Goal: Feedback & Contribution: Leave review/rating

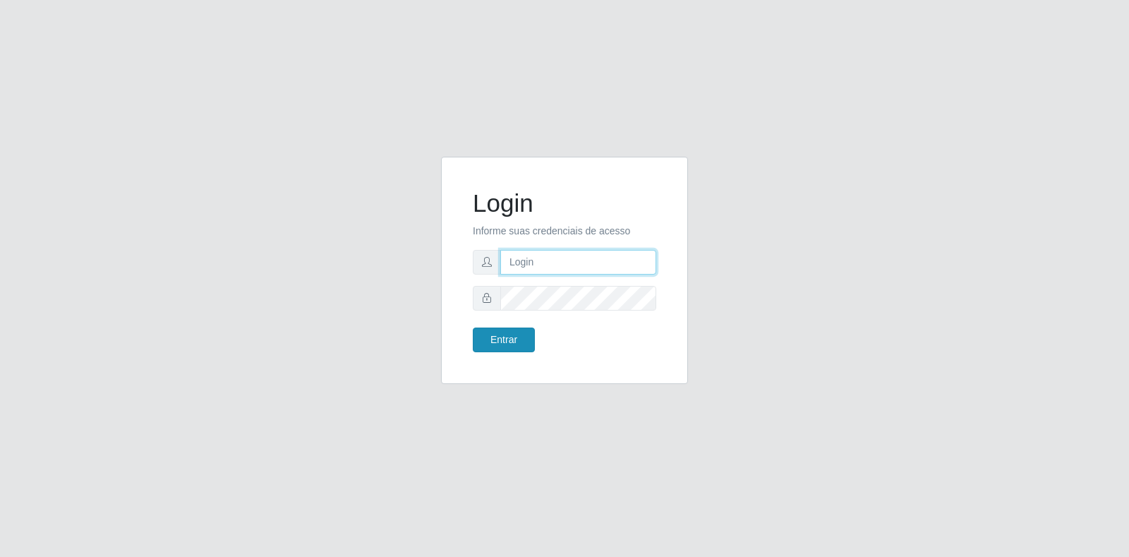
type input "[EMAIL_ADDRESS][DOMAIN_NAME]"
click at [487, 344] on button "Entrar" at bounding box center [504, 339] width 62 height 25
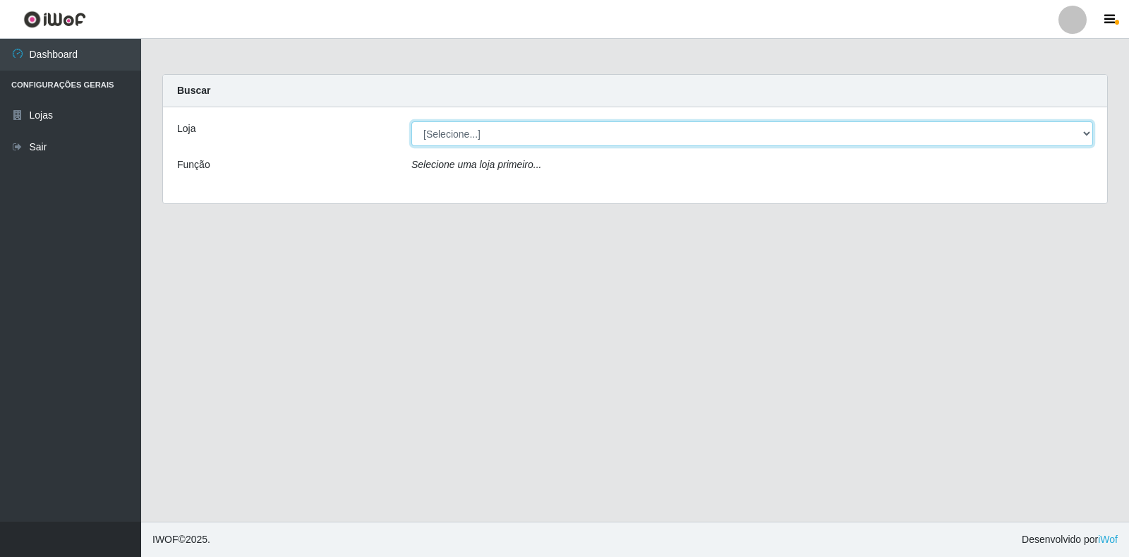
click at [559, 129] on select "[Selecione...] Atacado Vem - Loja 30 Laranjeiras Velha" at bounding box center [751, 133] width 681 height 25
select select "495"
click at [411, 121] on select "[Selecione...] Atacado Vem - Loja 30 Laranjeiras Velha" at bounding box center [751, 133] width 681 height 25
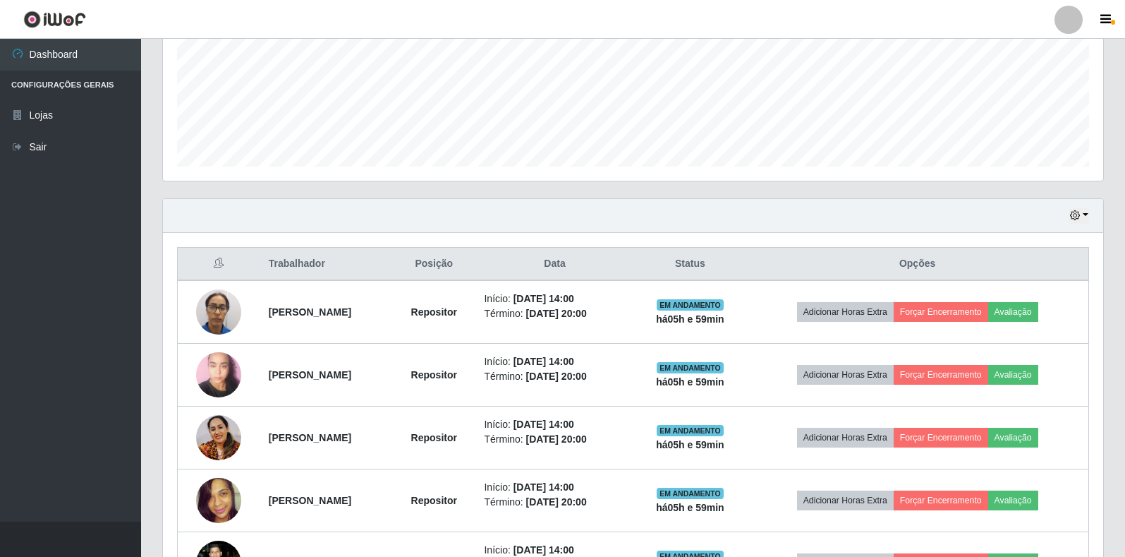
scroll to position [443, 0]
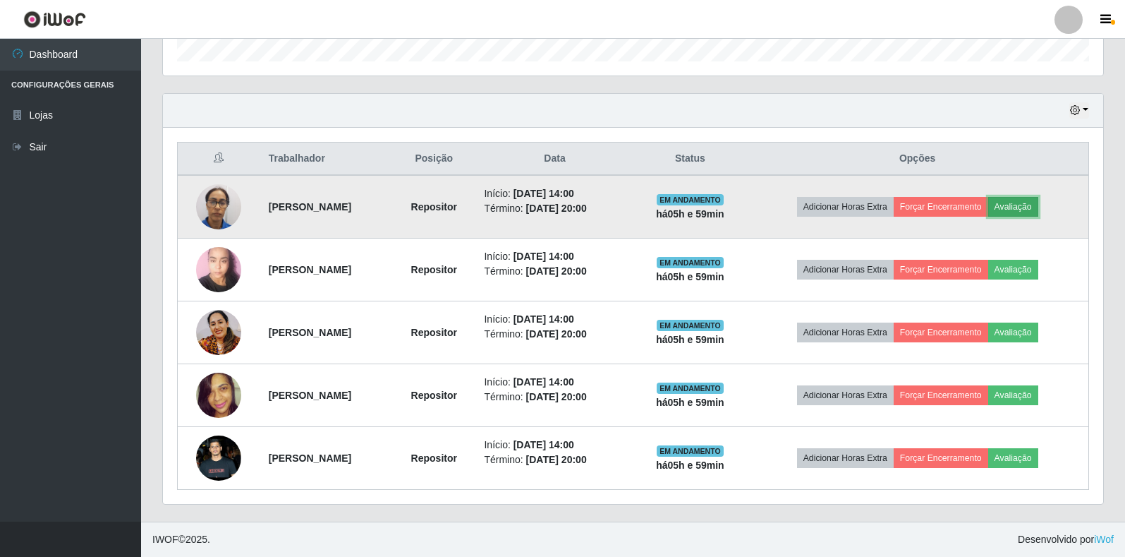
click at [1038, 199] on button "Avaliação" at bounding box center [1013, 207] width 50 height 20
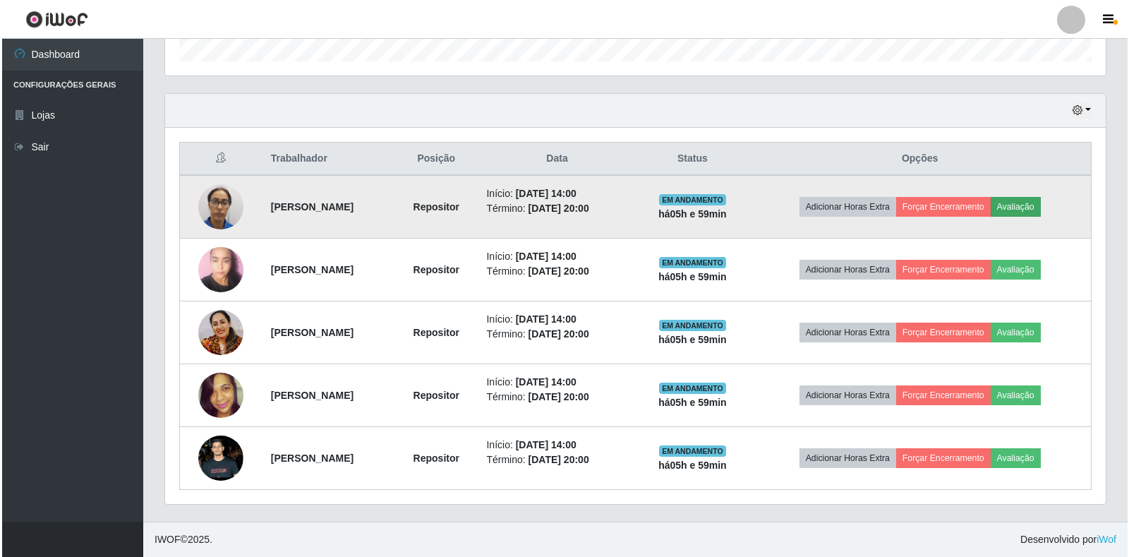
scroll to position [293, 932]
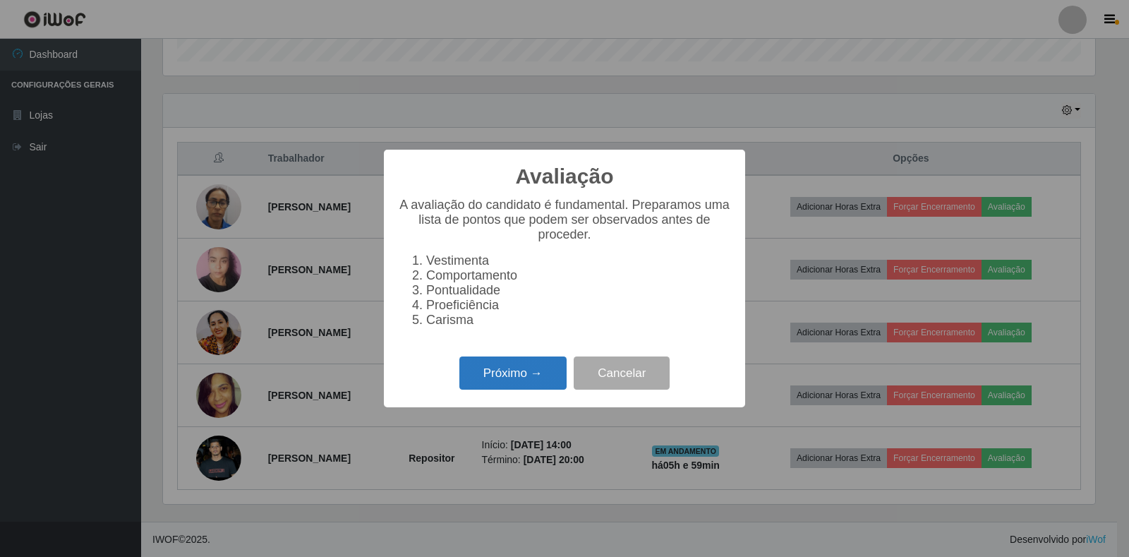
click at [534, 375] on button "Próximo →" at bounding box center [512, 372] width 107 height 33
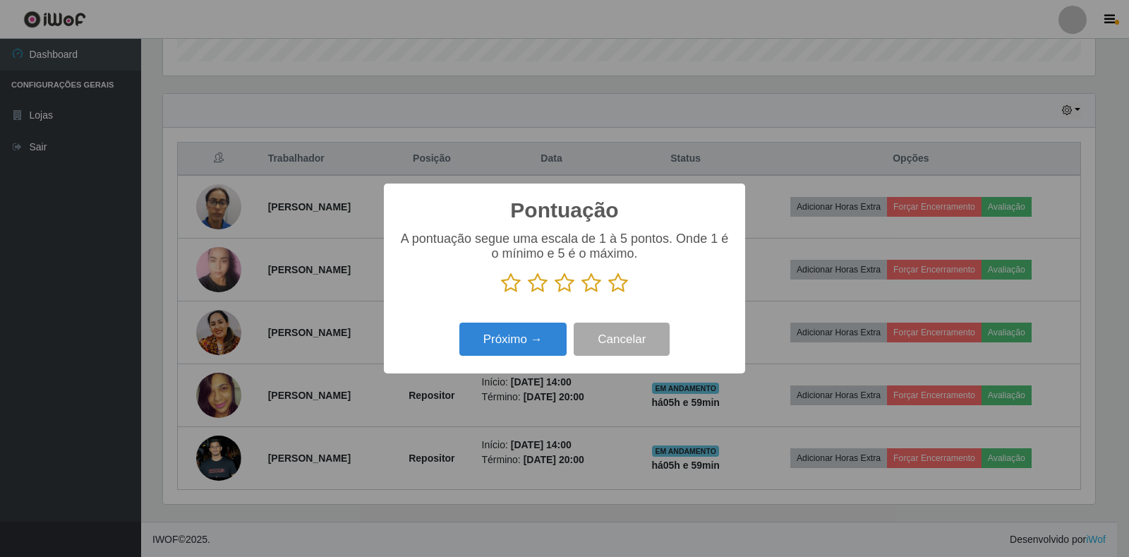
click at [618, 281] on icon at bounding box center [618, 282] width 20 height 21
click at [608, 293] on input "radio" at bounding box center [608, 293] width 0 height 0
click at [522, 333] on button "Próximo →" at bounding box center [512, 338] width 107 height 33
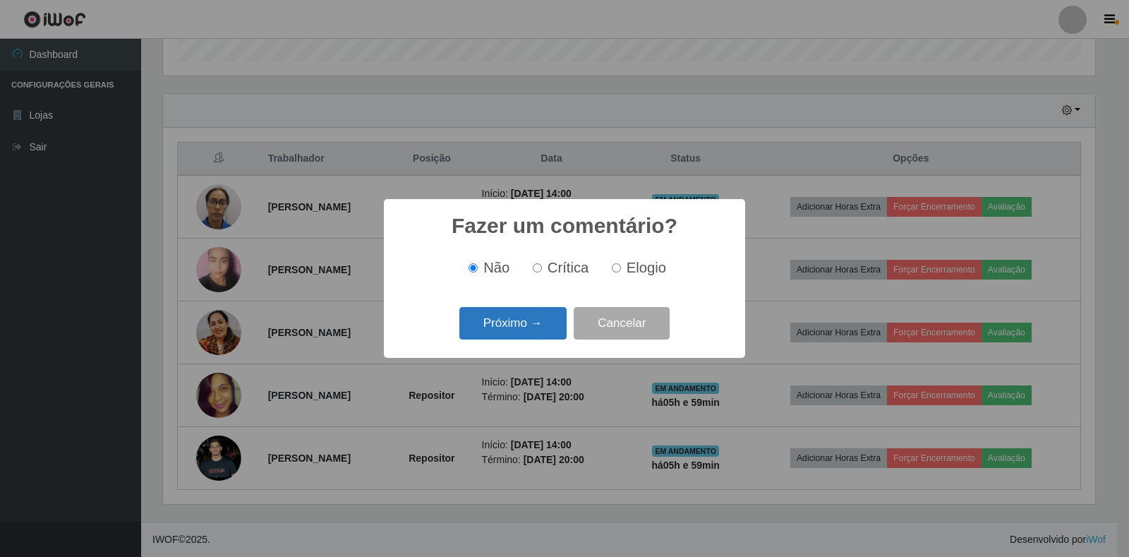
click at [522, 332] on button "Próximo →" at bounding box center [512, 323] width 107 height 33
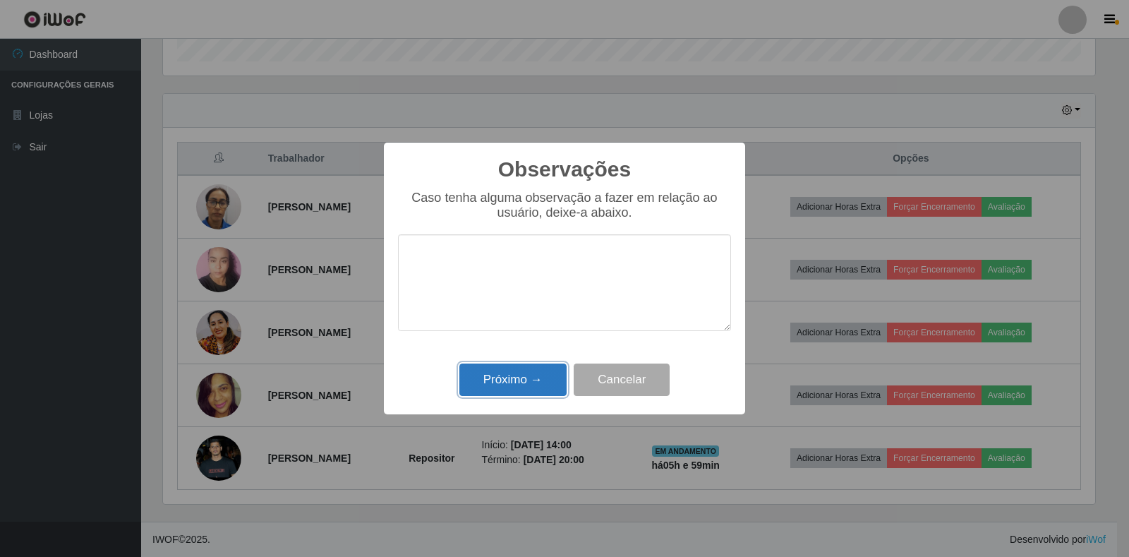
click at [535, 380] on button "Próximo →" at bounding box center [512, 379] width 107 height 33
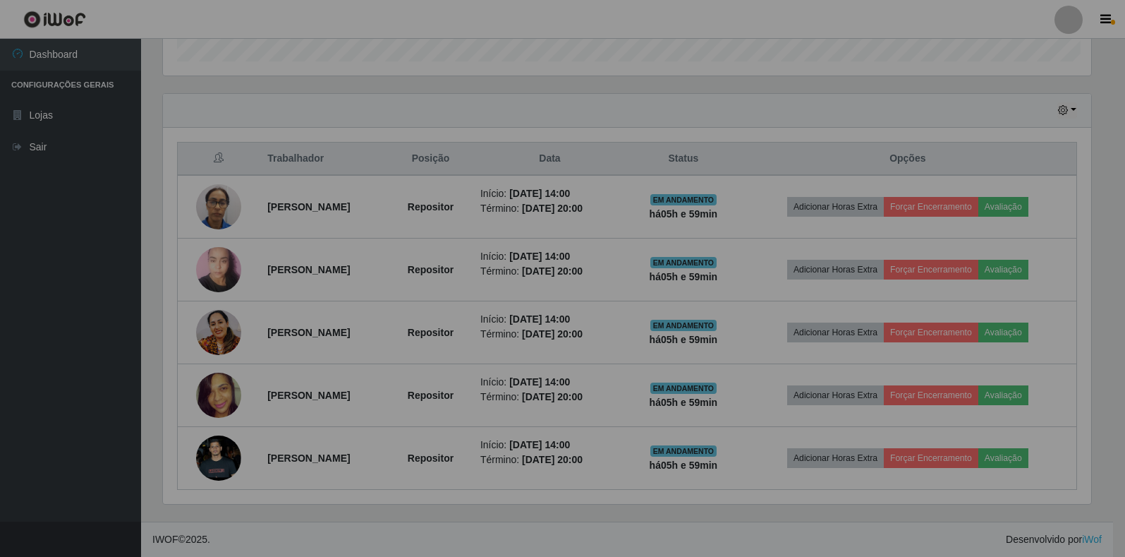
scroll to position [293, 940]
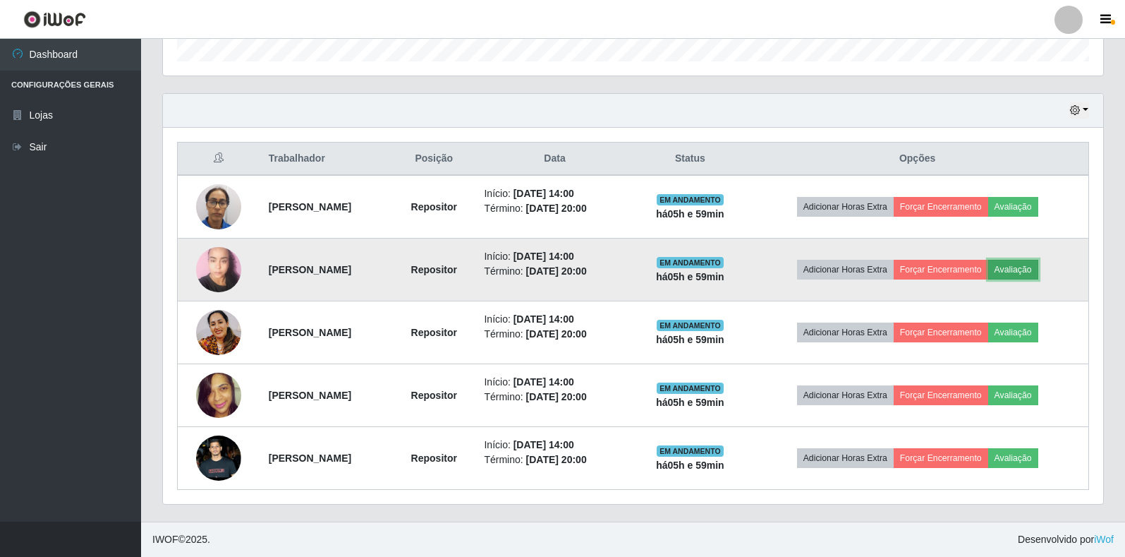
drag, startPoint x: 1028, startPoint y: 265, endPoint x: 1031, endPoint y: 276, distance: 11.6
click at [1031, 276] on button "Avaliação" at bounding box center [1013, 270] width 50 height 20
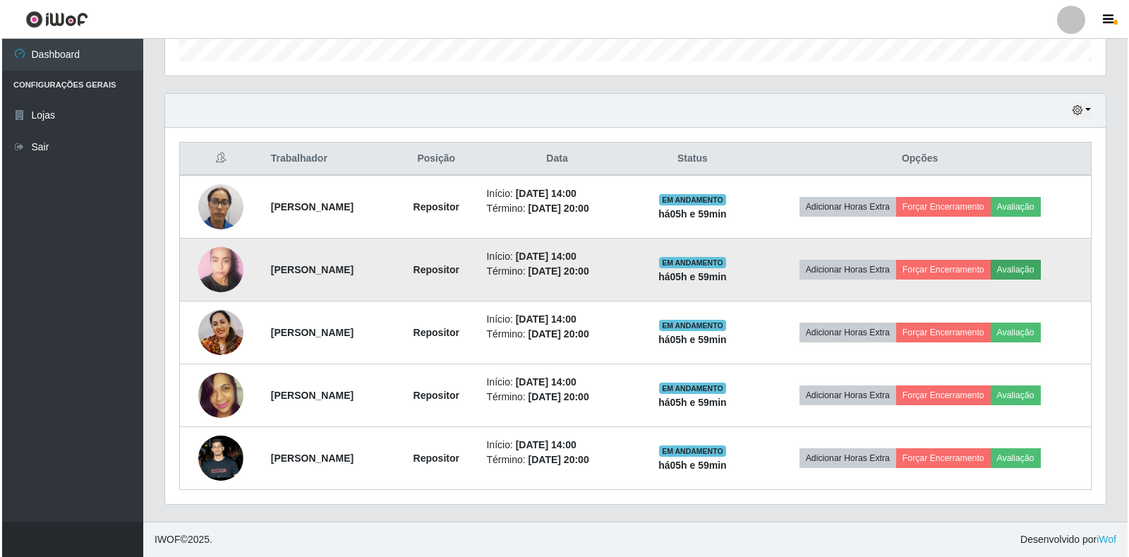
scroll to position [293, 932]
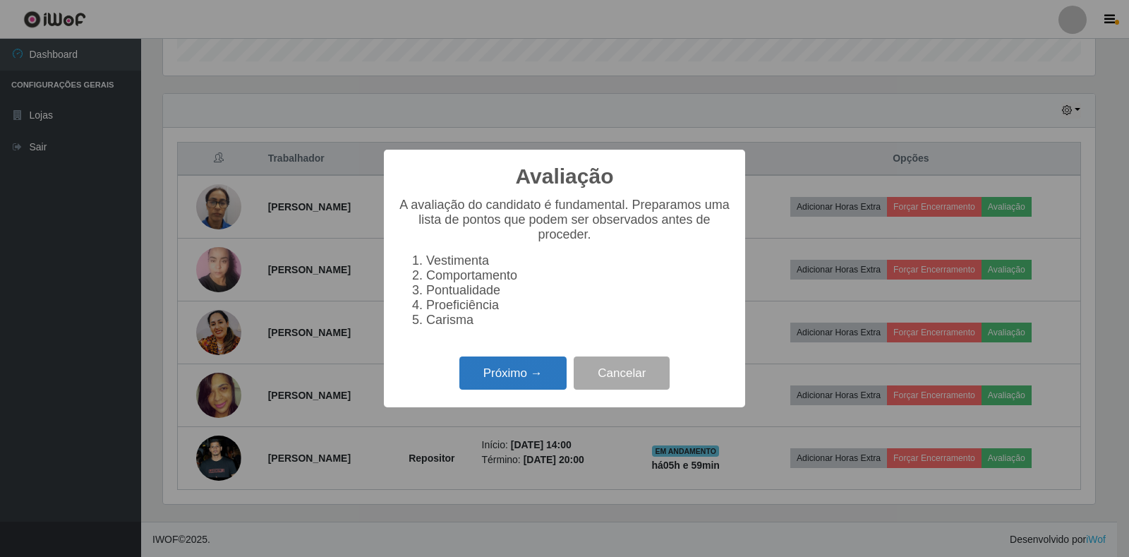
click at [530, 379] on button "Próximo →" at bounding box center [512, 372] width 107 height 33
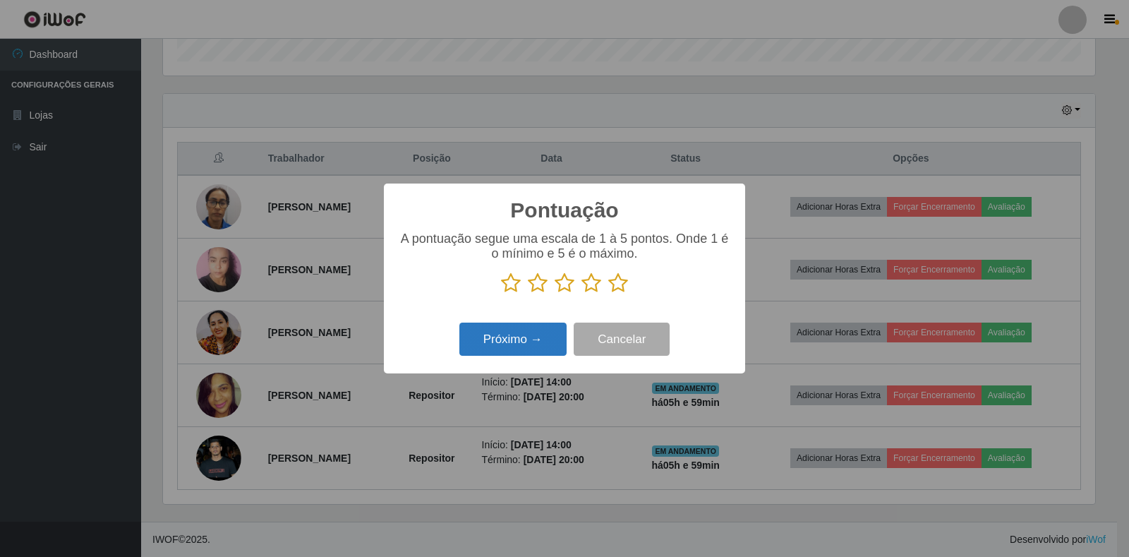
scroll to position [705053, 704414]
click at [617, 282] on icon at bounding box center [618, 282] width 20 height 21
click at [608, 293] on input "radio" at bounding box center [608, 293] width 0 height 0
click at [530, 348] on button "Próximo →" at bounding box center [512, 338] width 107 height 33
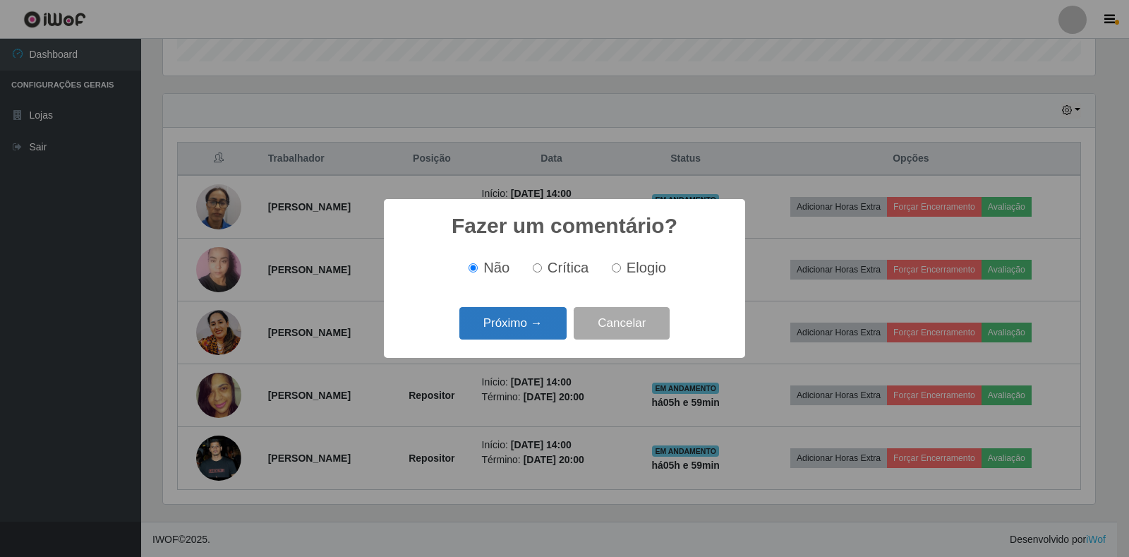
click at [547, 326] on button "Próximo →" at bounding box center [512, 323] width 107 height 33
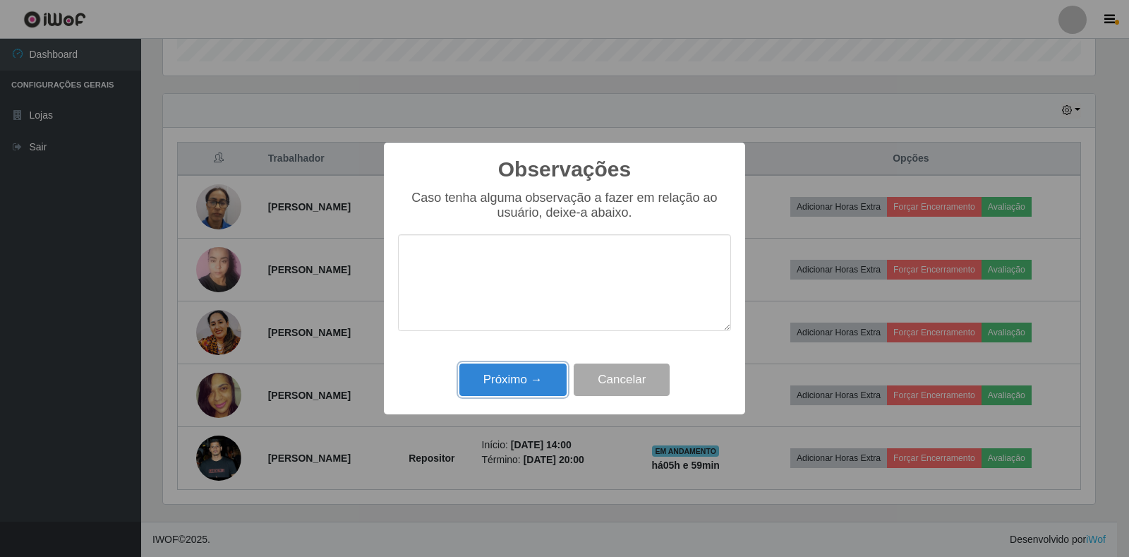
drag, startPoint x: 546, startPoint y: 379, endPoint x: 806, endPoint y: 325, distance: 265.2
click at [554, 379] on button "Próximo →" at bounding box center [512, 379] width 107 height 33
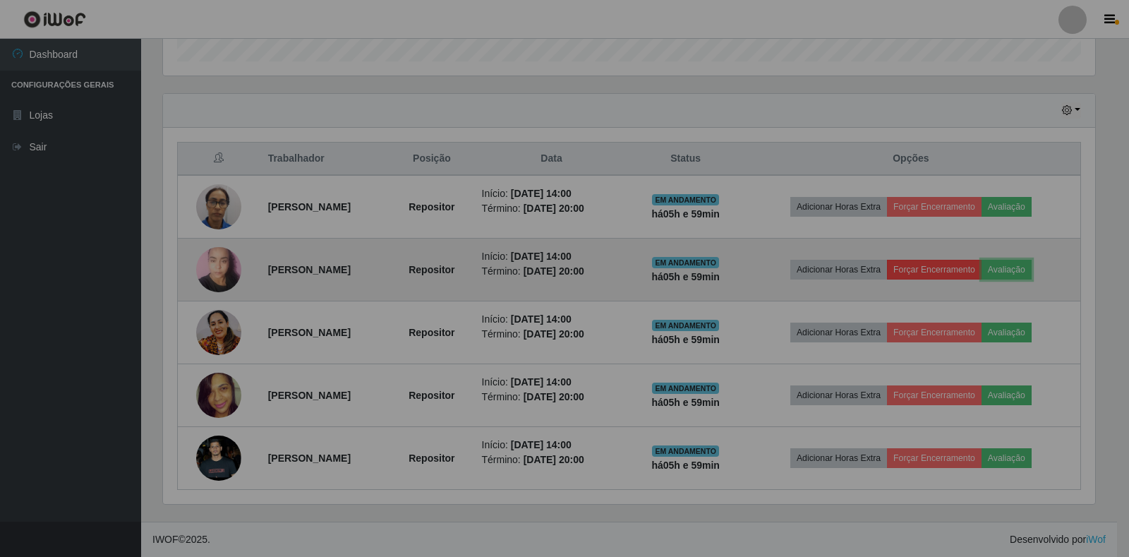
scroll to position [293, 940]
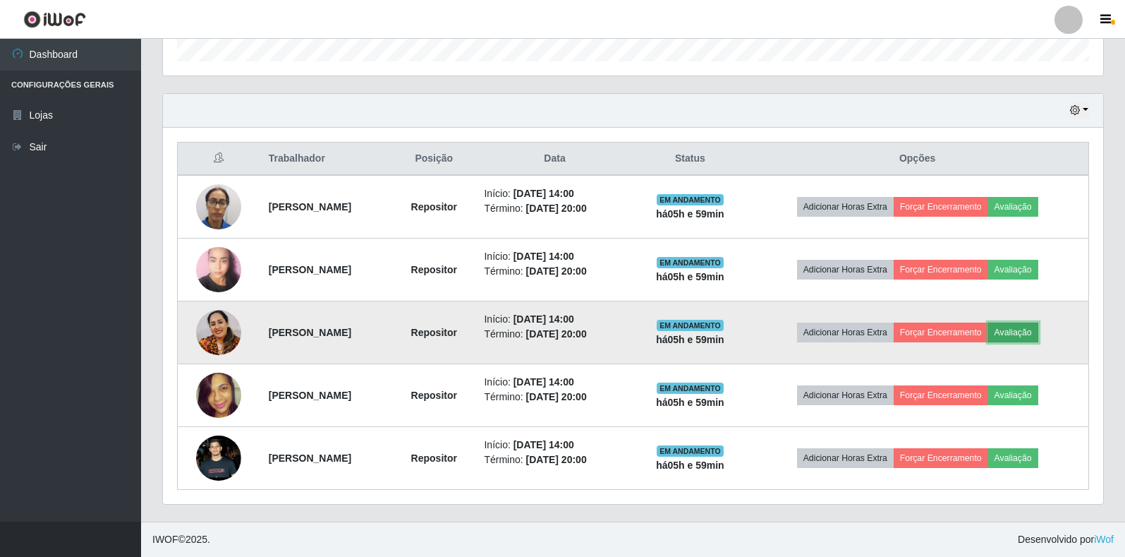
click at [1022, 335] on button "Avaliação" at bounding box center [1013, 332] width 50 height 20
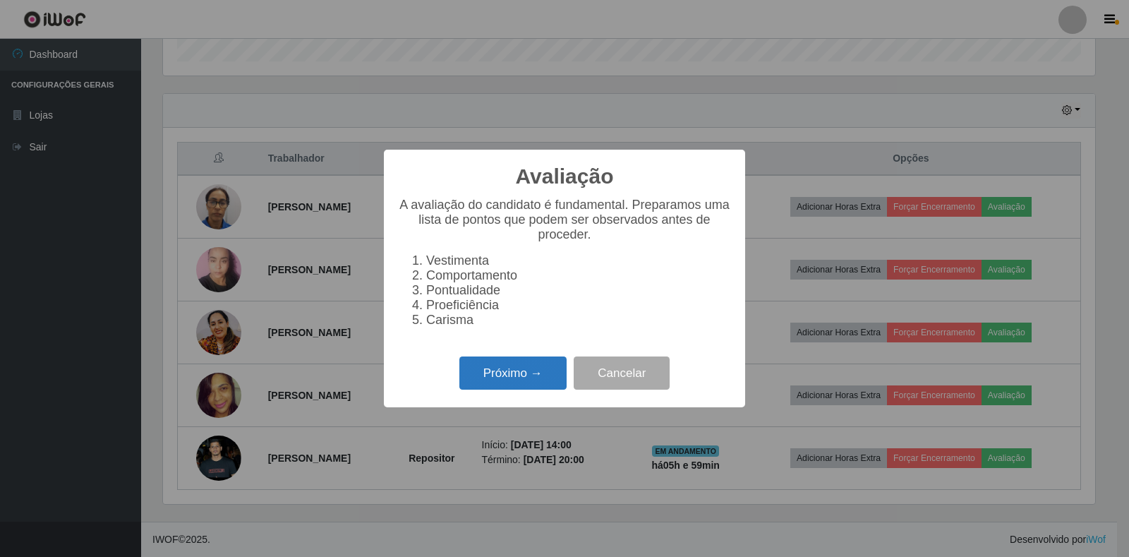
click at [477, 381] on button "Próximo →" at bounding box center [512, 372] width 107 height 33
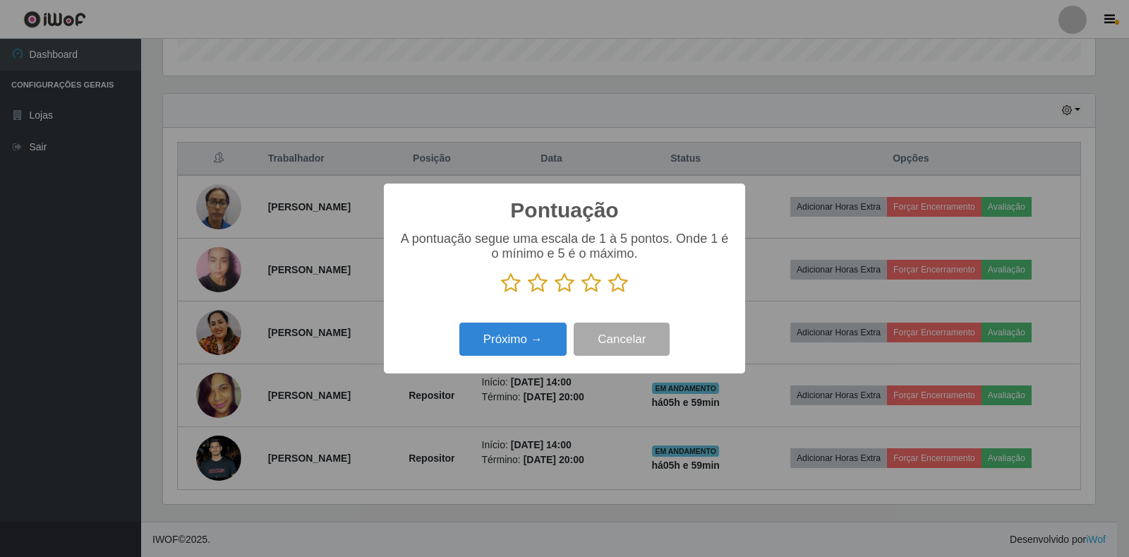
scroll to position [705053, 704414]
click at [588, 286] on icon at bounding box center [591, 282] width 20 height 21
click at [581, 293] on input "radio" at bounding box center [581, 293] width 0 height 0
click at [540, 349] on button "Próximo →" at bounding box center [512, 338] width 107 height 33
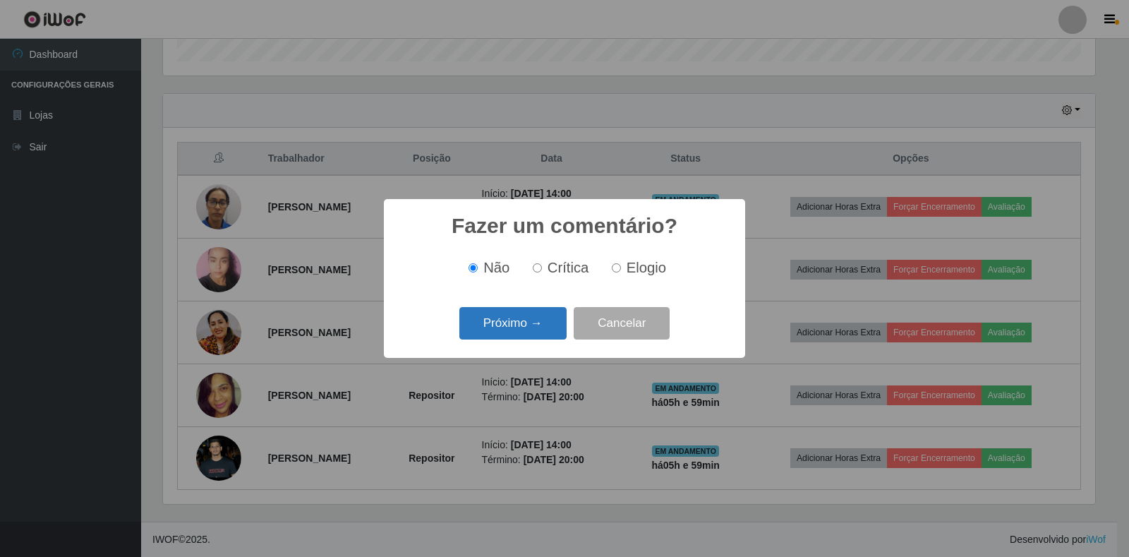
click at [532, 326] on button "Próximo →" at bounding box center [512, 323] width 107 height 33
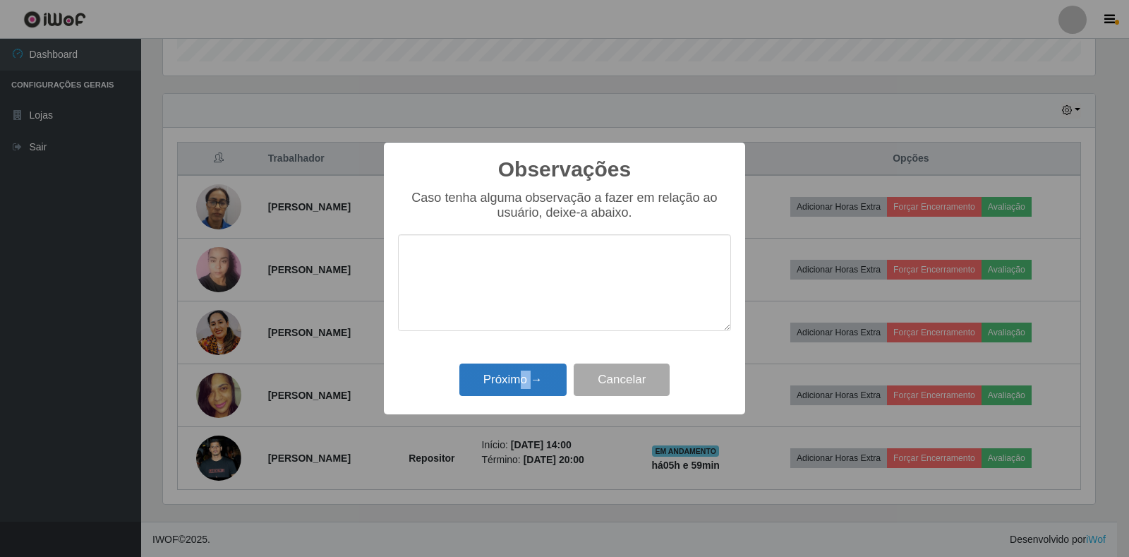
drag, startPoint x: 523, startPoint y: 363, endPoint x: 532, endPoint y: 376, distance: 15.9
click at [532, 376] on div "Próximo → Cancelar" at bounding box center [564, 379] width 333 height 40
click at [532, 376] on button "Próximo →" at bounding box center [512, 379] width 107 height 33
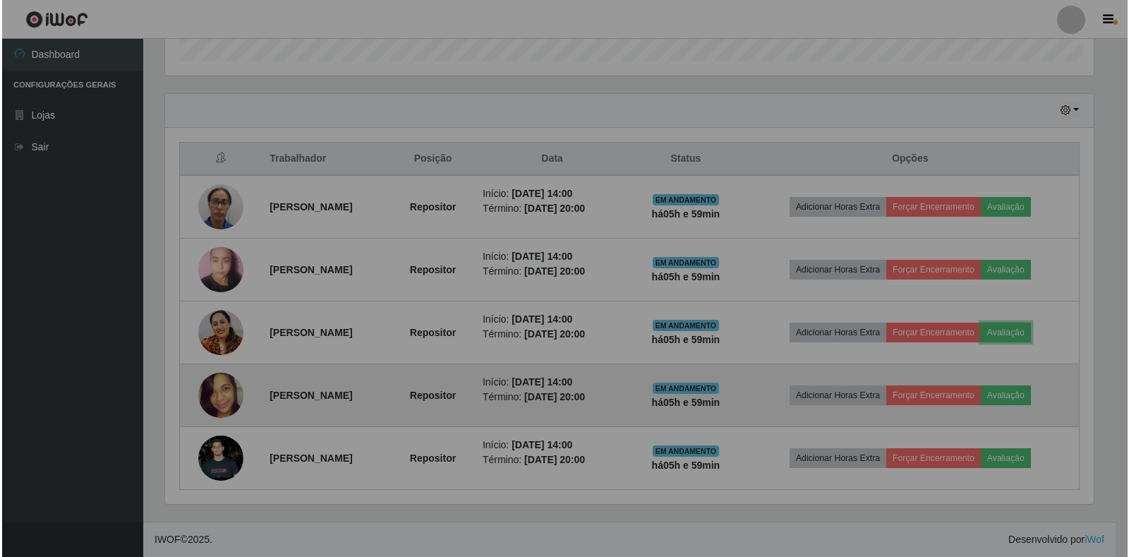
scroll to position [293, 940]
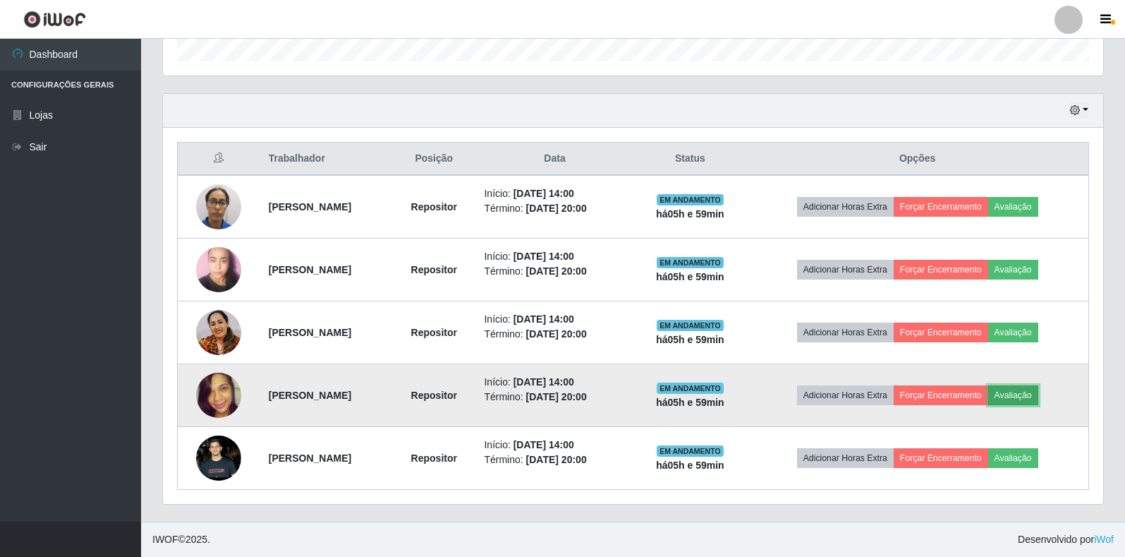
click at [1021, 391] on button "Avaliação" at bounding box center [1013, 395] width 50 height 20
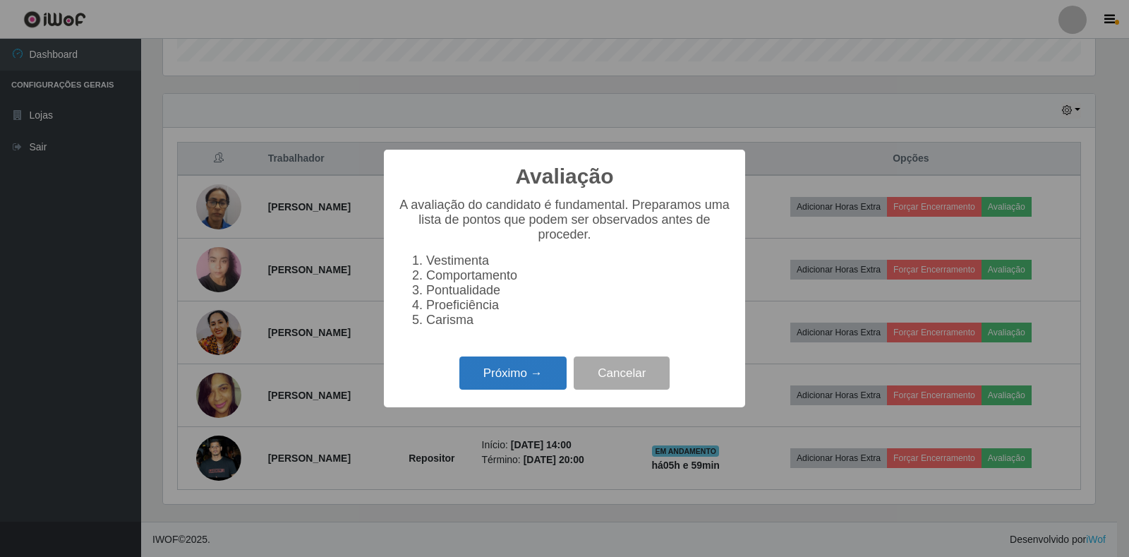
click at [561, 389] on button "Próximo →" at bounding box center [512, 372] width 107 height 33
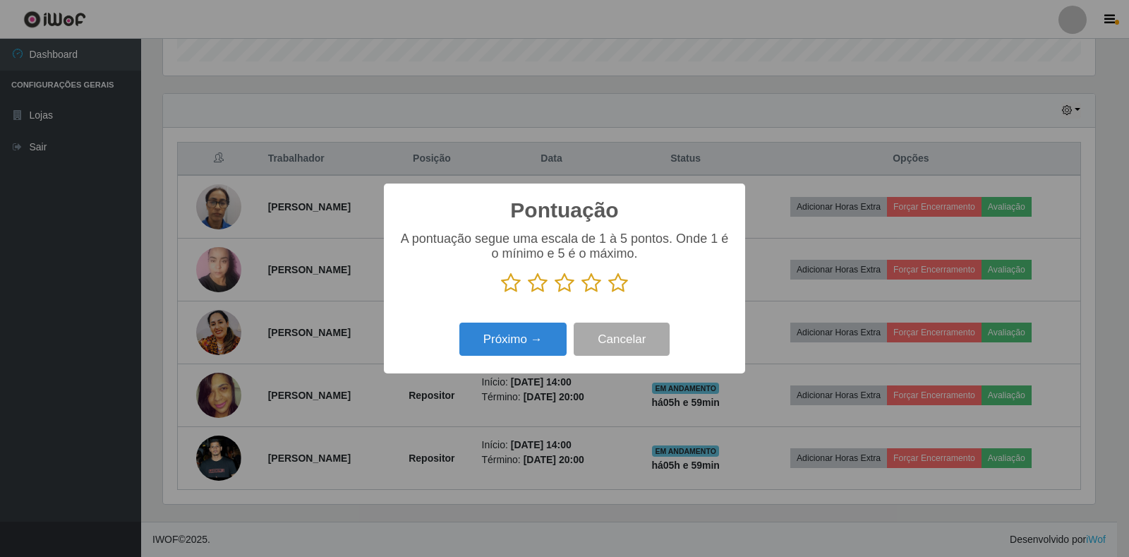
drag, startPoint x: 587, startPoint y: 282, endPoint x: 579, endPoint y: 313, distance: 32.0
click at [591, 284] on icon at bounding box center [591, 282] width 20 height 21
click at [581, 293] on input "radio" at bounding box center [581, 293] width 0 height 0
click at [557, 330] on button "Próximo →" at bounding box center [512, 338] width 107 height 33
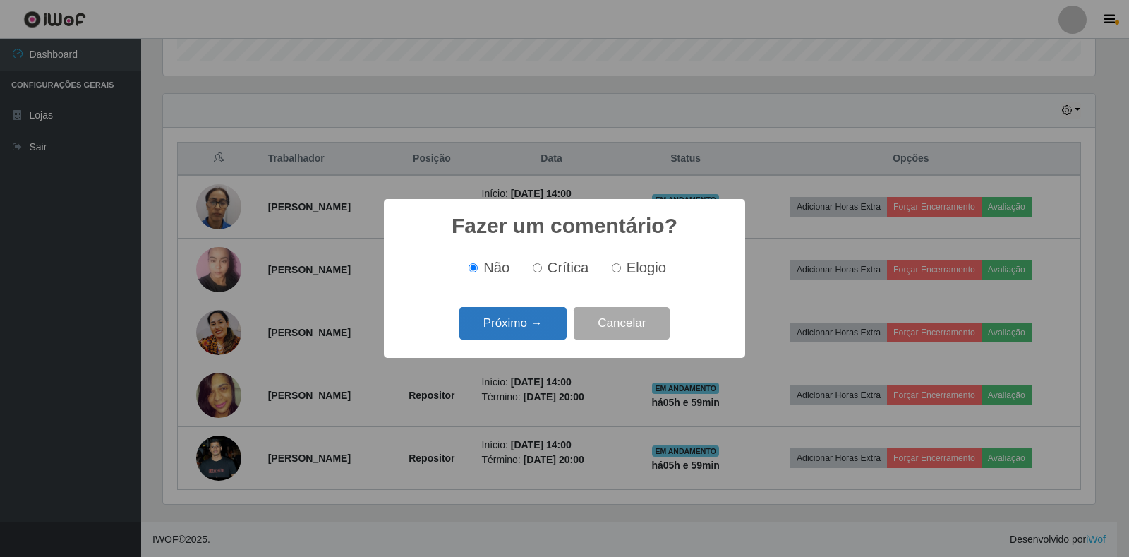
click at [549, 332] on button "Próximo →" at bounding box center [512, 323] width 107 height 33
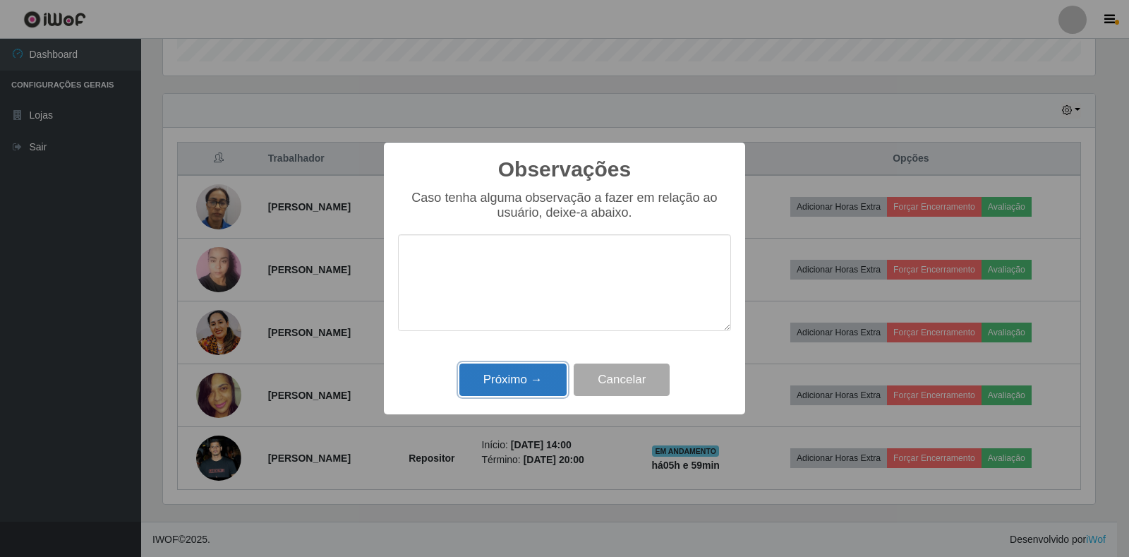
click at [542, 372] on button "Próximo →" at bounding box center [512, 379] width 107 height 33
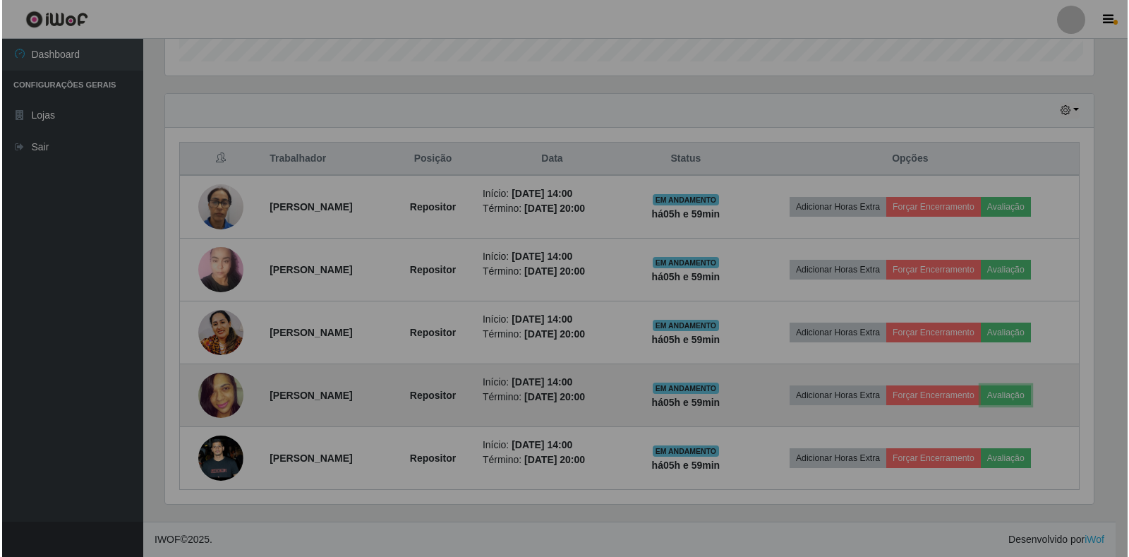
scroll to position [293, 940]
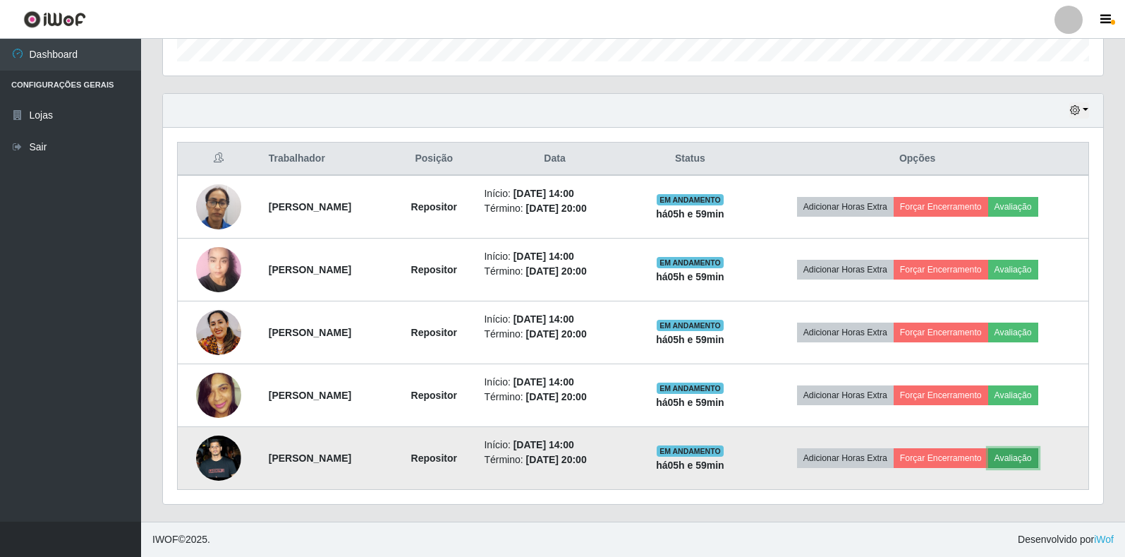
click at [1024, 452] on button "Avaliação" at bounding box center [1013, 458] width 50 height 20
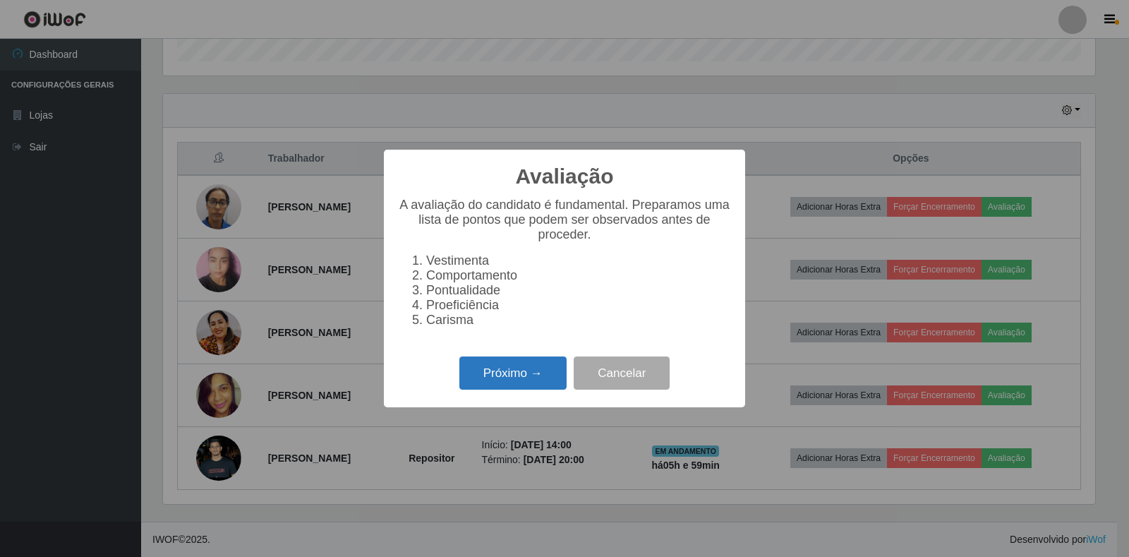
click at [511, 376] on button "Próximo →" at bounding box center [512, 372] width 107 height 33
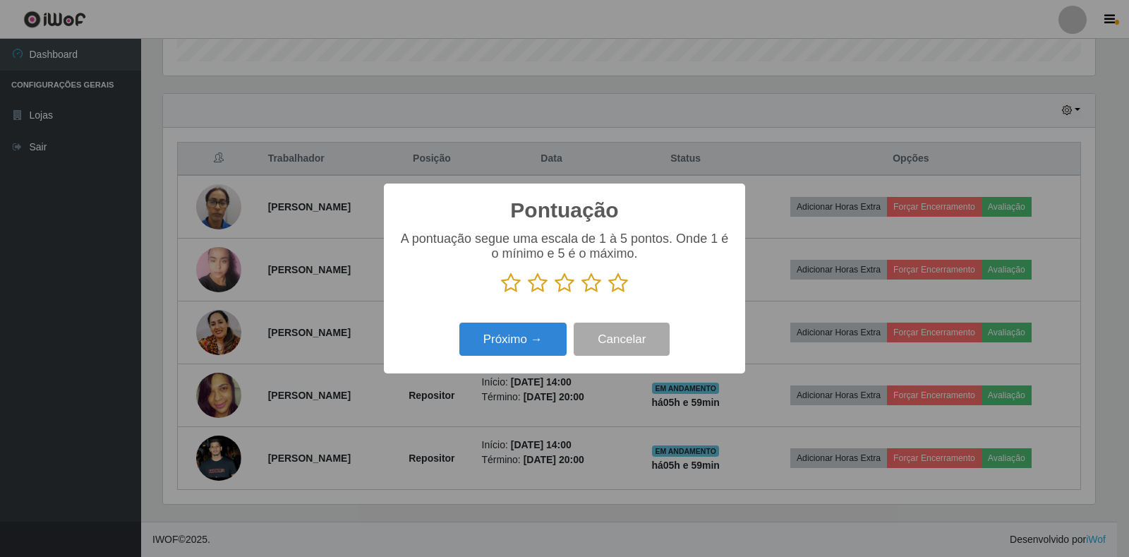
drag, startPoint x: 624, startPoint y: 281, endPoint x: 583, endPoint y: 312, distance: 51.3
click at [624, 281] on icon at bounding box center [618, 282] width 20 height 21
click at [608, 293] on input "radio" at bounding box center [608, 293] width 0 height 0
click at [547, 343] on button "Próximo →" at bounding box center [512, 338] width 107 height 33
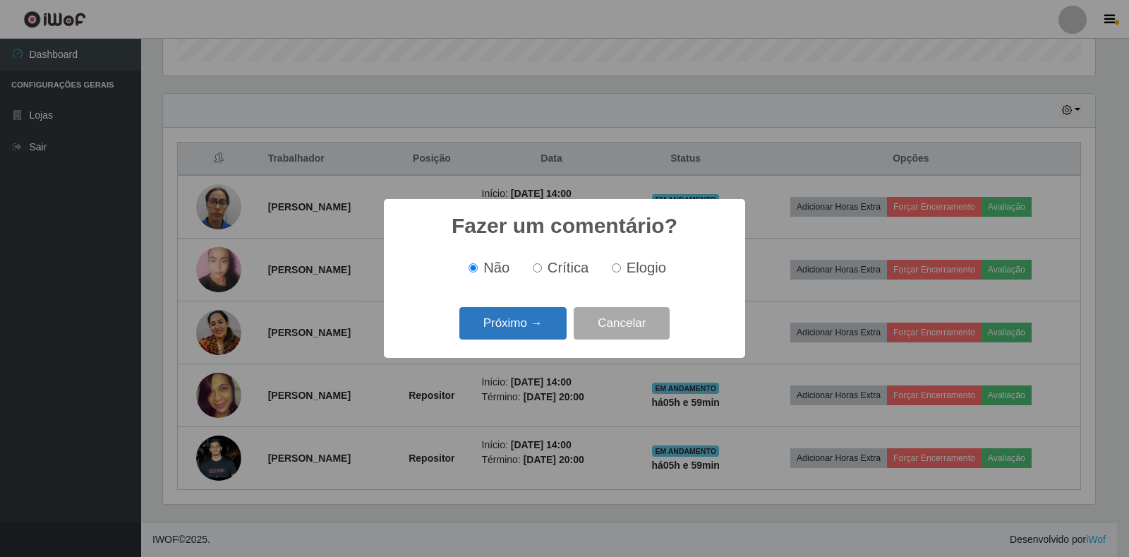
click at [530, 326] on button "Próximo →" at bounding box center [512, 323] width 107 height 33
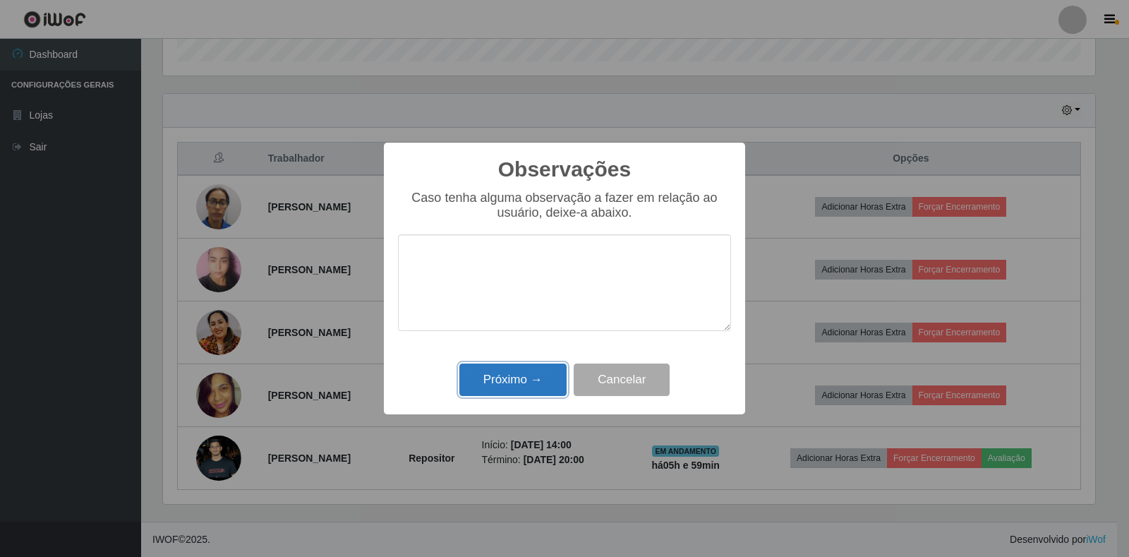
click at [534, 381] on button "Próximo →" at bounding box center [512, 379] width 107 height 33
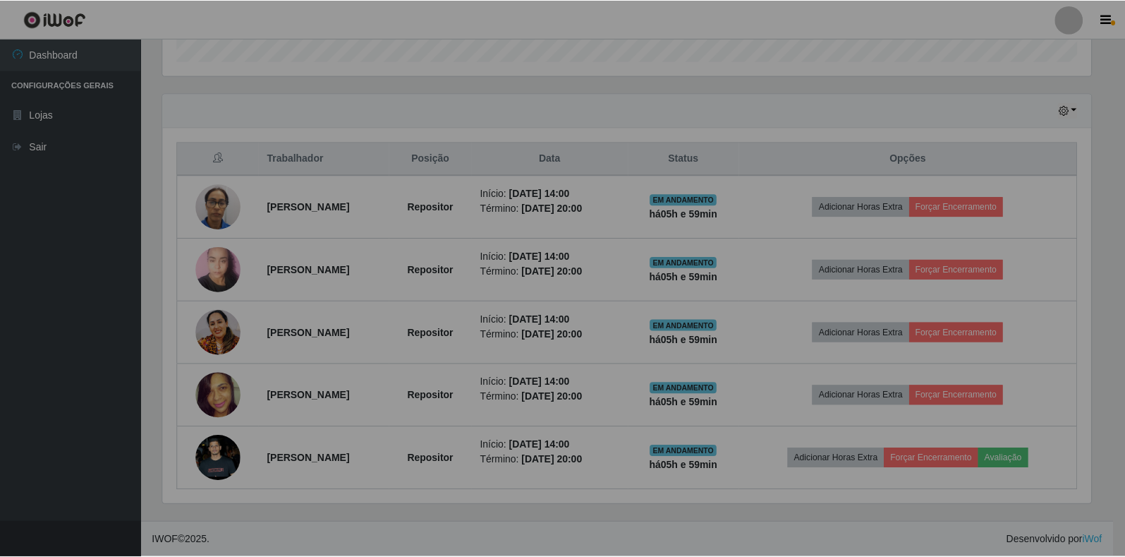
scroll to position [0, 0]
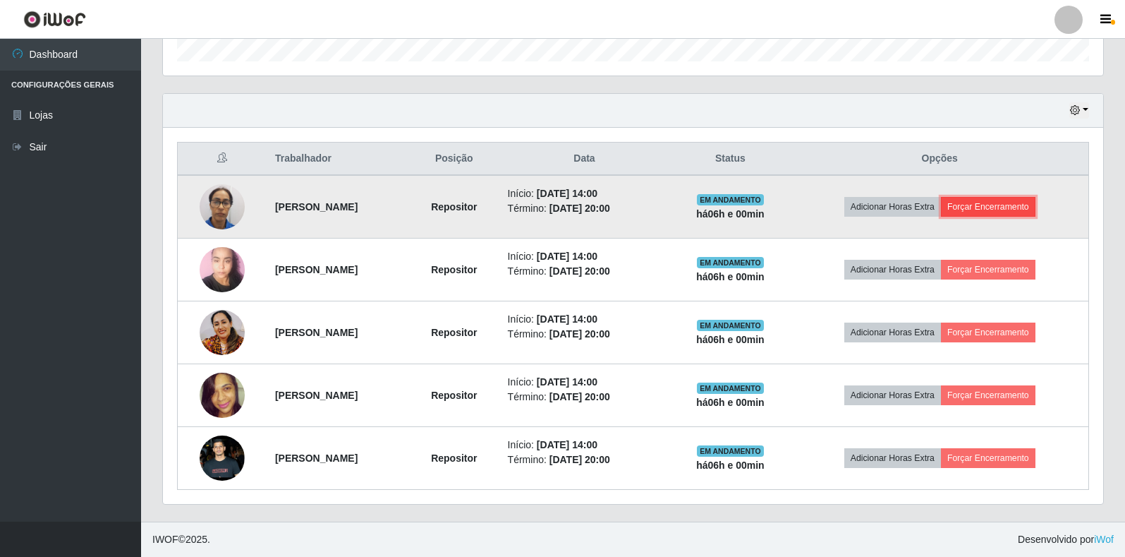
click at [1031, 213] on button "Forçar Encerramento" at bounding box center [988, 207] width 95 height 20
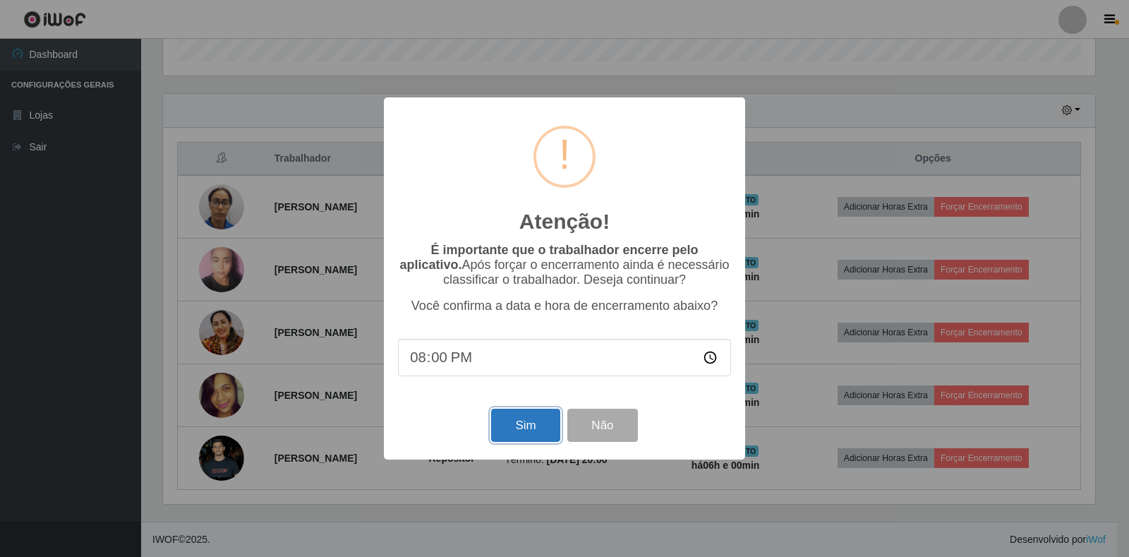
click at [517, 432] on button "Sim" at bounding box center [525, 424] width 68 height 33
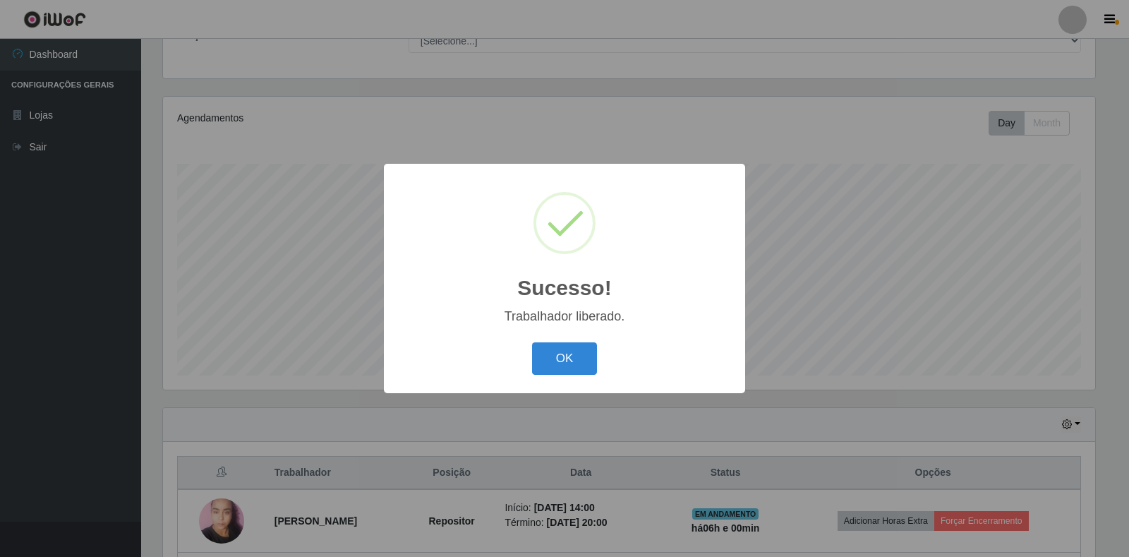
click at [598, 363] on div "OK Cancel" at bounding box center [564, 358] width 333 height 40
drag, startPoint x: 574, startPoint y: 442, endPoint x: 762, endPoint y: 346, distance: 211.4
click at [576, 353] on button "OK" at bounding box center [565, 358] width 66 height 33
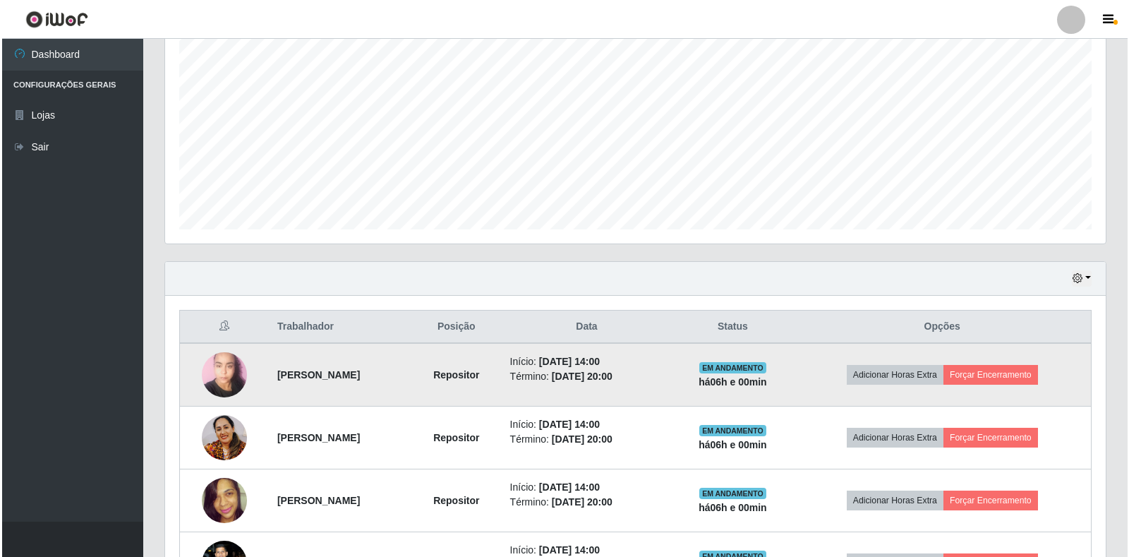
scroll to position [380, 0]
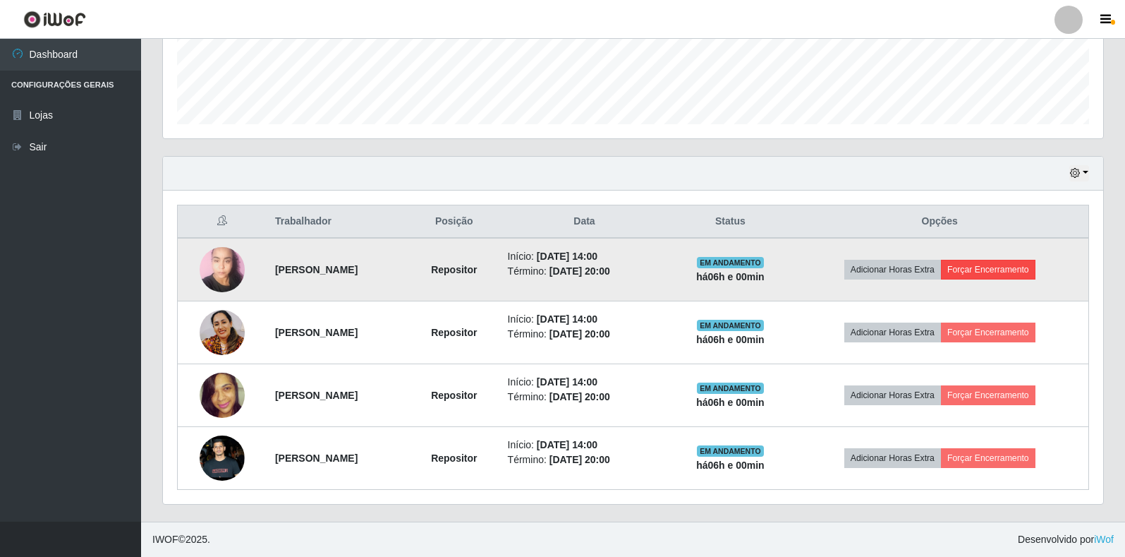
click at [977, 259] on td "Adicionar Horas Extra Forçar Encerramento" at bounding box center [940, 269] width 298 height 63
click at [982, 269] on button "Forçar Encerramento" at bounding box center [988, 270] width 95 height 20
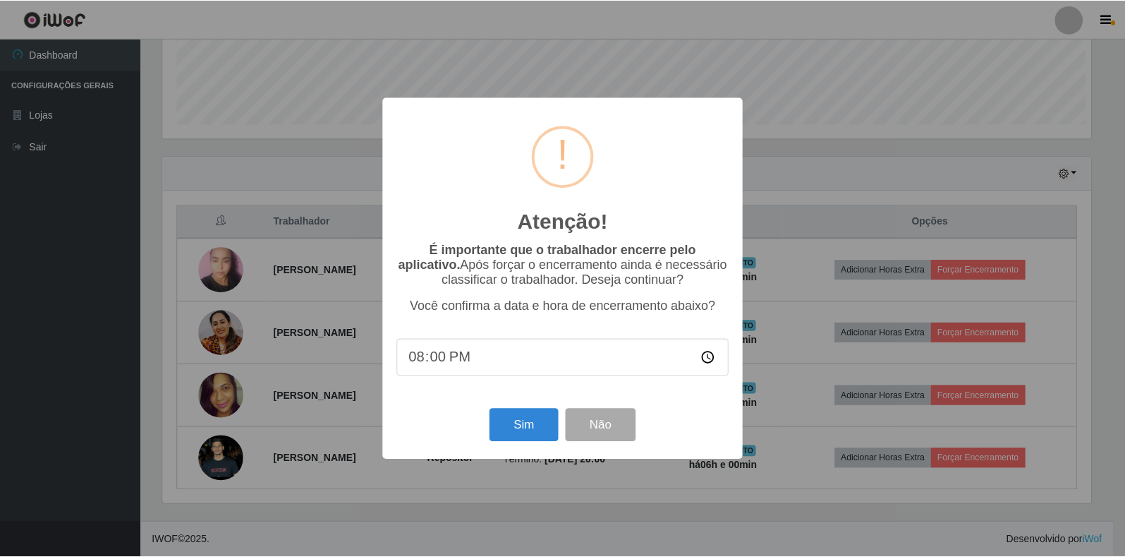
scroll to position [293, 932]
click at [544, 427] on button "Sim" at bounding box center [525, 424] width 68 height 33
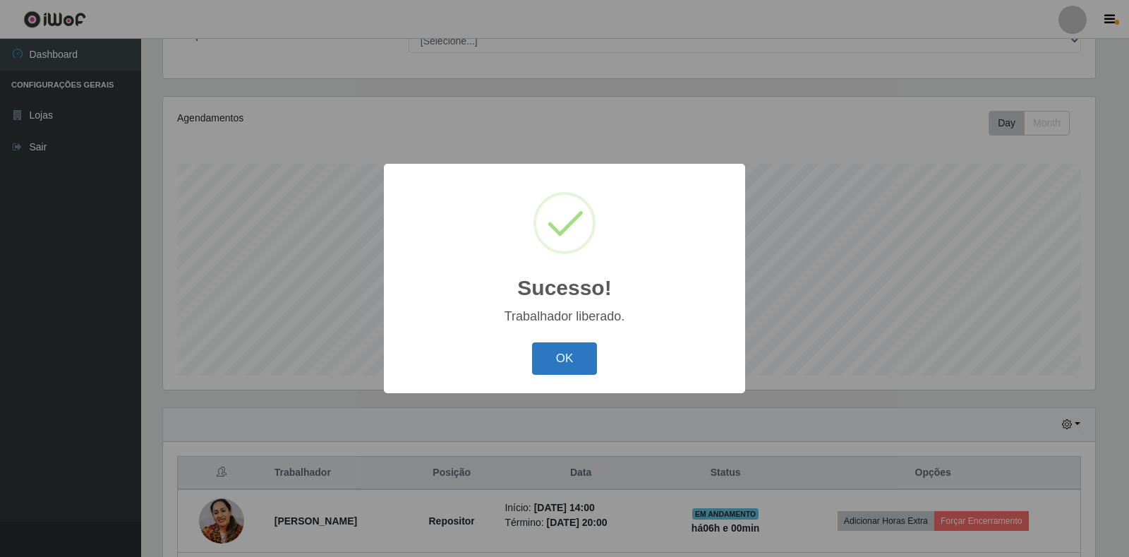
click at [561, 370] on button "OK" at bounding box center [565, 358] width 66 height 33
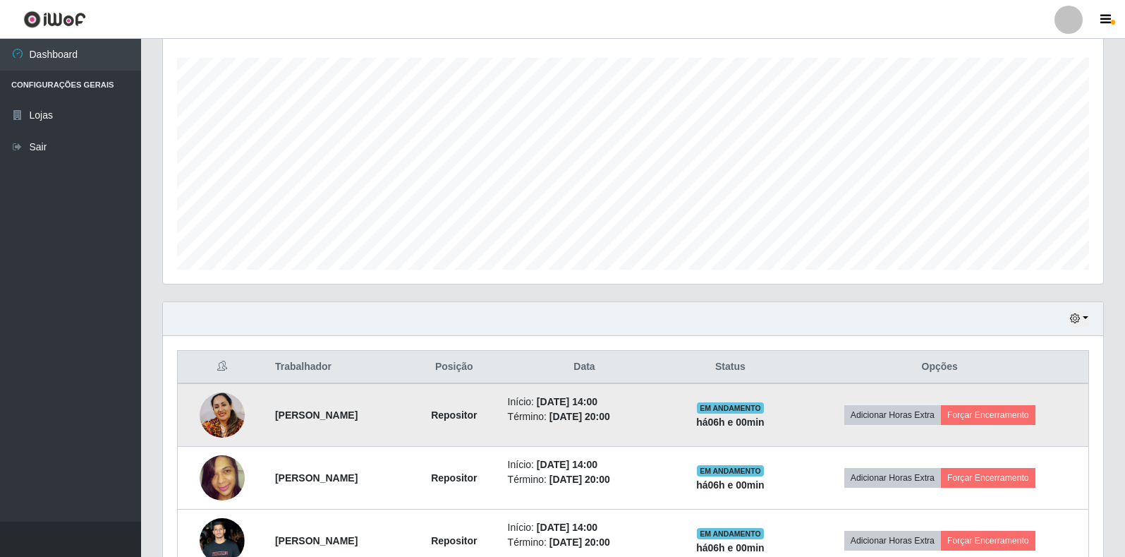
scroll to position [317, 0]
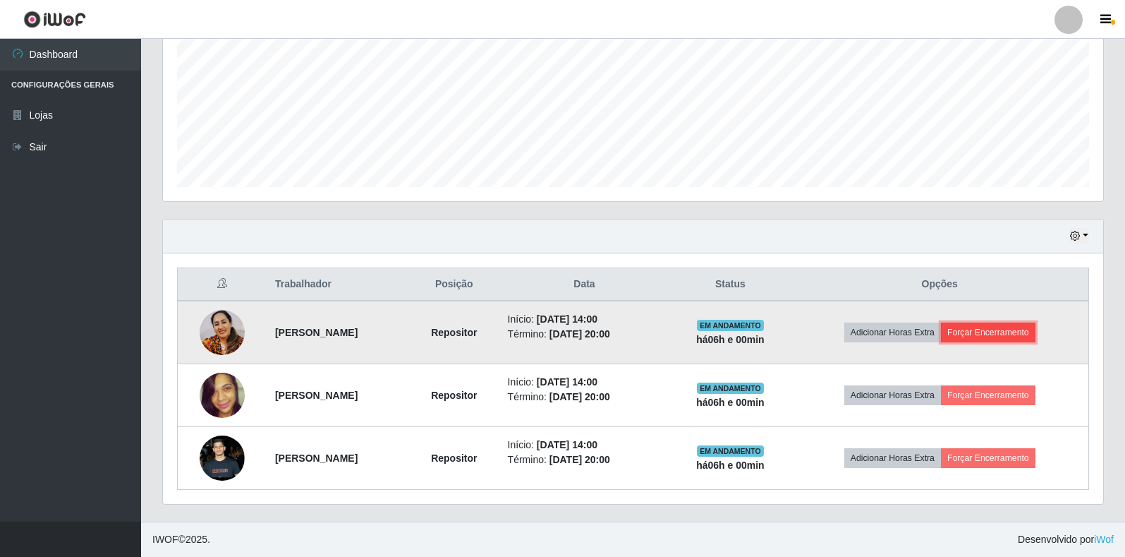
click at [1014, 323] on button "Forçar Encerramento" at bounding box center [988, 332] width 95 height 20
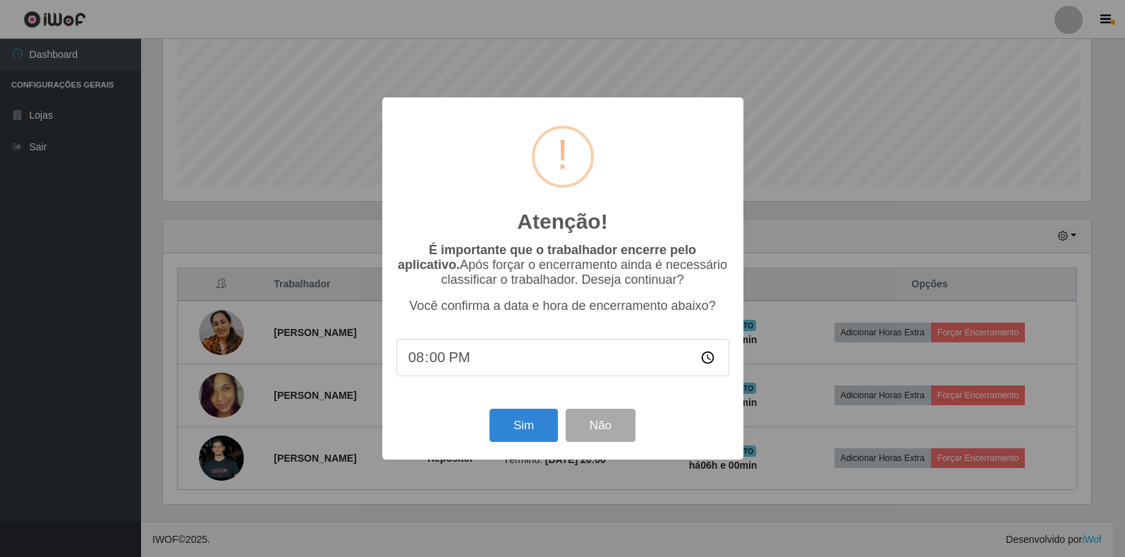
scroll to position [293, 932]
click at [549, 433] on button "Sim" at bounding box center [525, 424] width 68 height 33
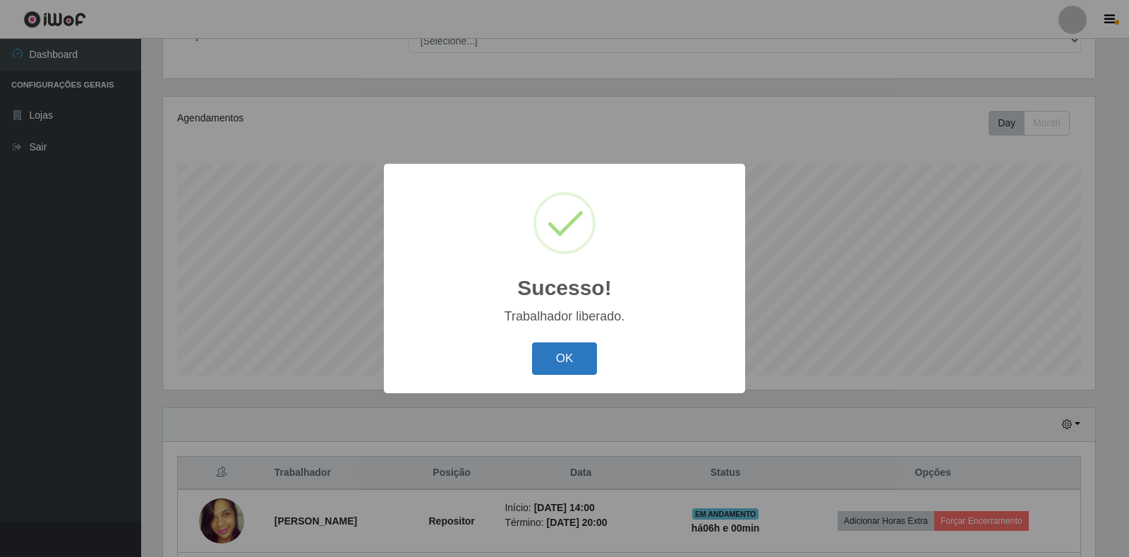
click at [585, 365] on button "OK" at bounding box center [565, 358] width 66 height 33
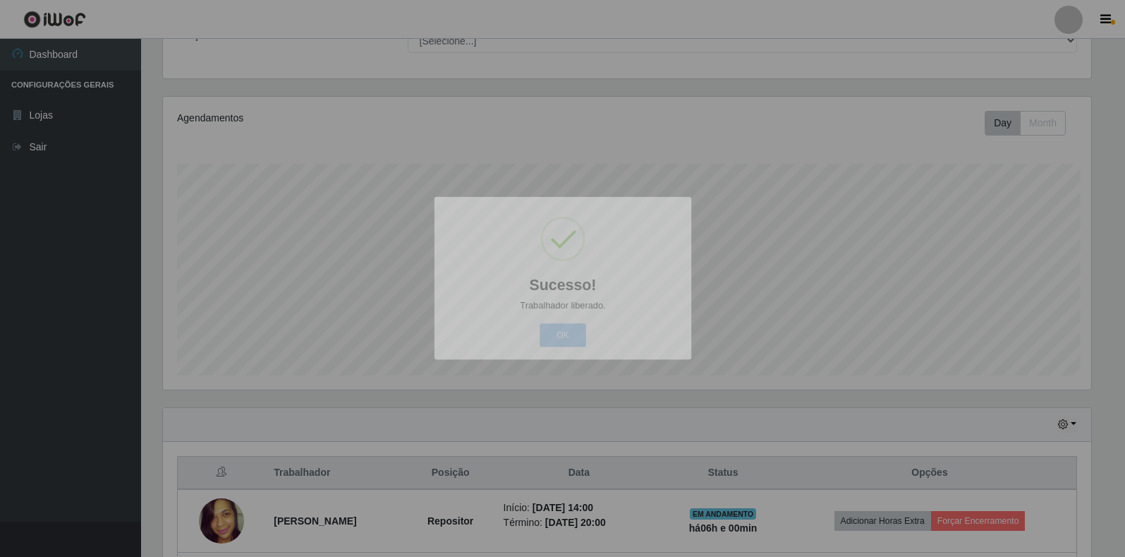
scroll to position [705053, 704405]
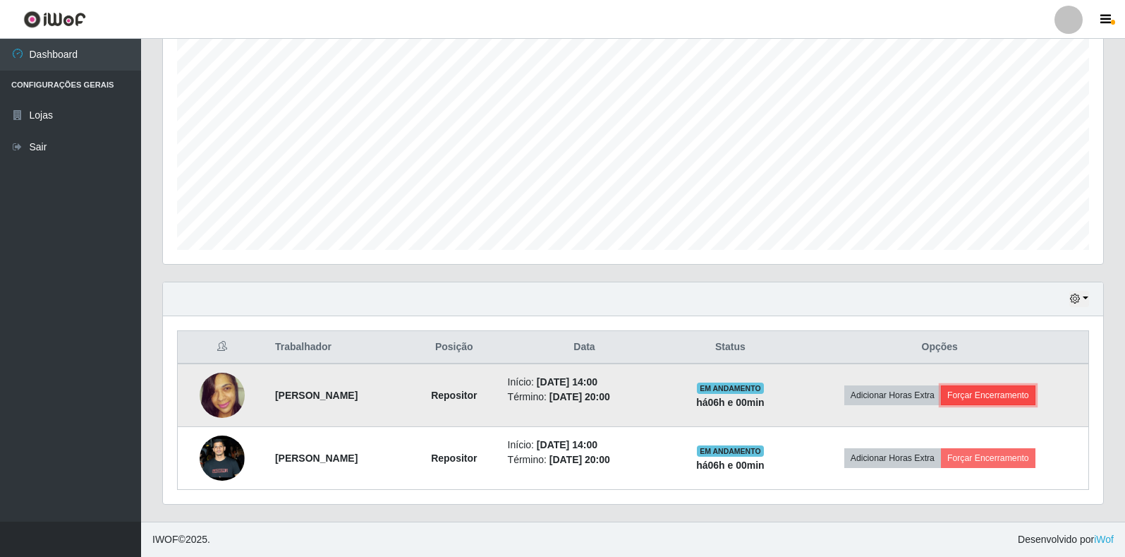
click at [985, 391] on button "Forçar Encerramento" at bounding box center [988, 395] width 95 height 20
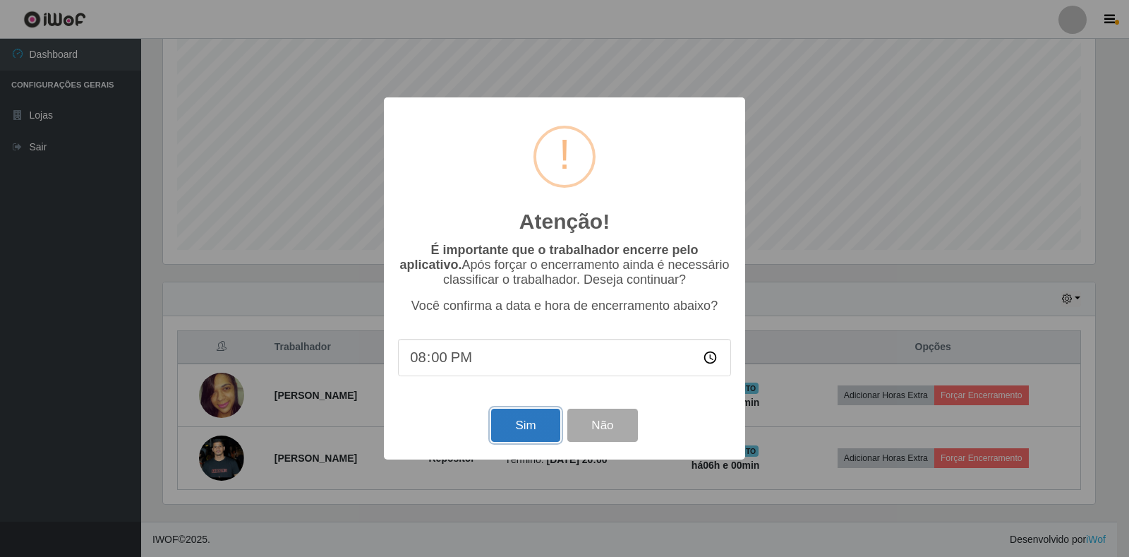
click at [536, 435] on button "Sim" at bounding box center [525, 424] width 68 height 33
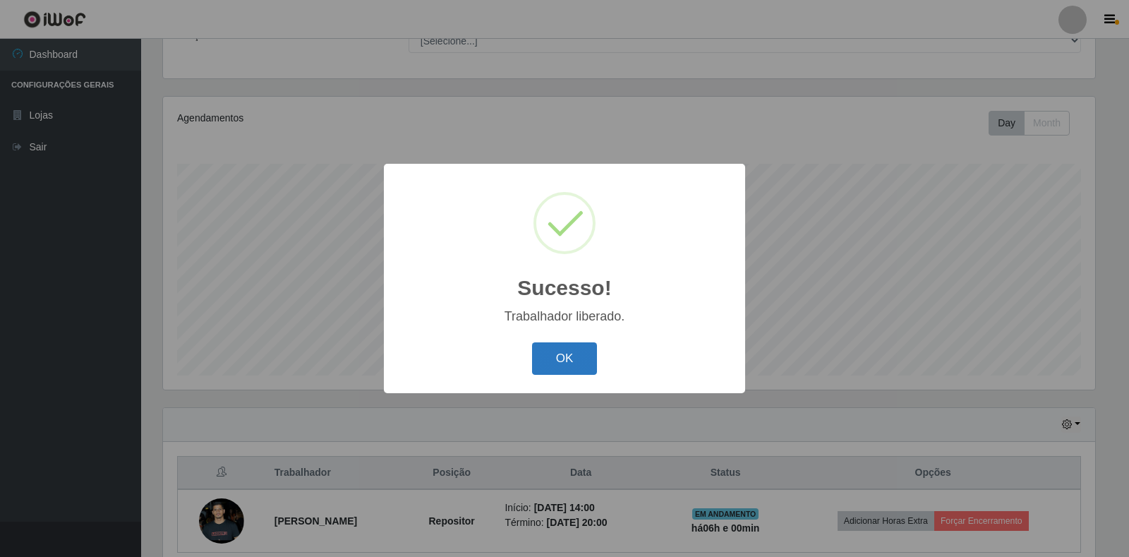
click at [551, 353] on button "OK" at bounding box center [565, 358] width 66 height 33
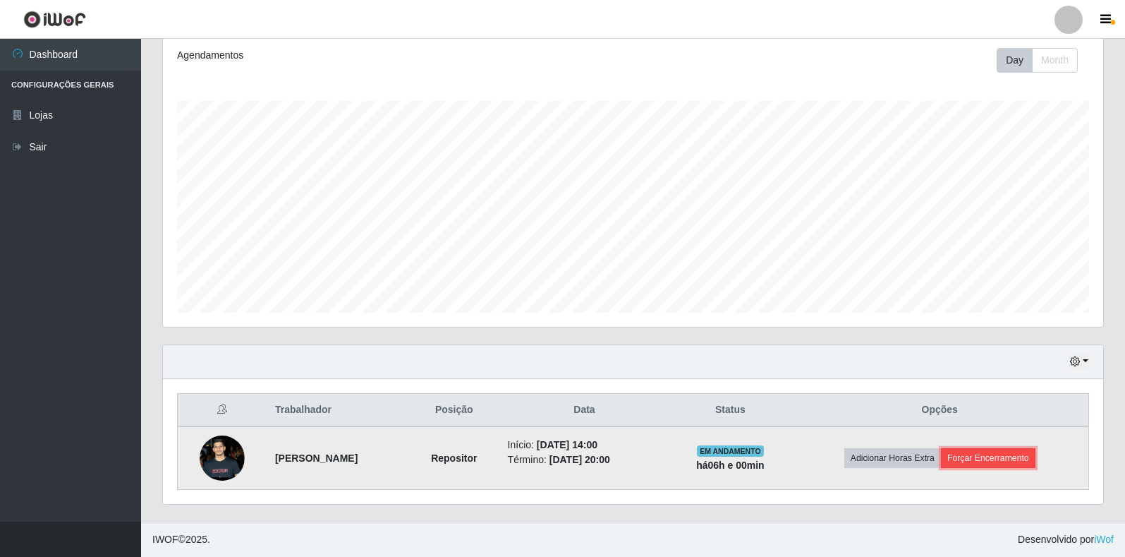
click at [1010, 458] on button "Forçar Encerramento" at bounding box center [988, 458] width 95 height 20
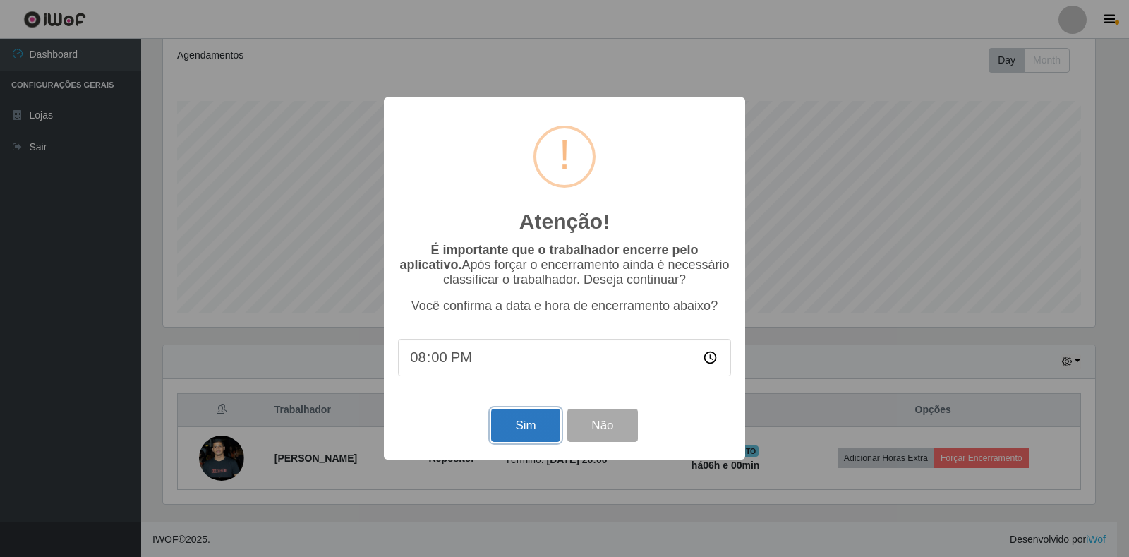
click at [534, 425] on button "Sim" at bounding box center [525, 424] width 68 height 33
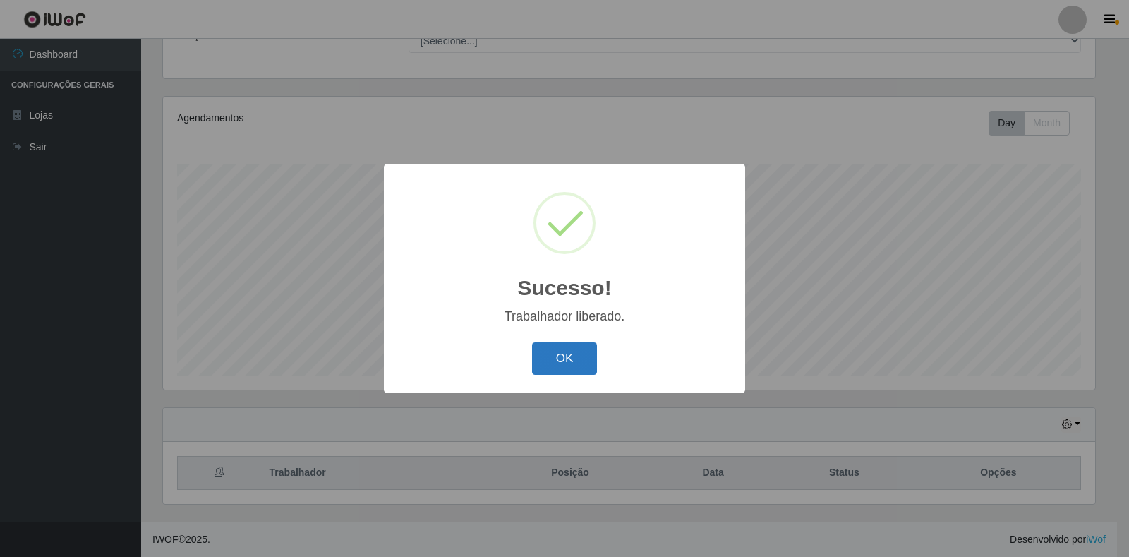
click at [566, 359] on button "OK" at bounding box center [565, 358] width 66 height 33
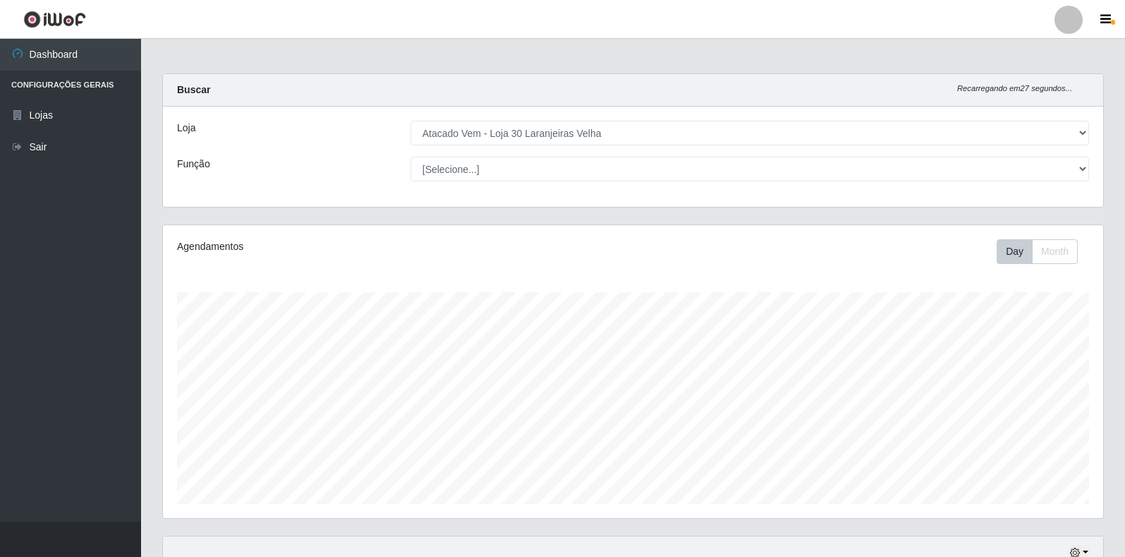
scroll to position [129, 0]
